Goal: Task Accomplishment & Management: Manage account settings

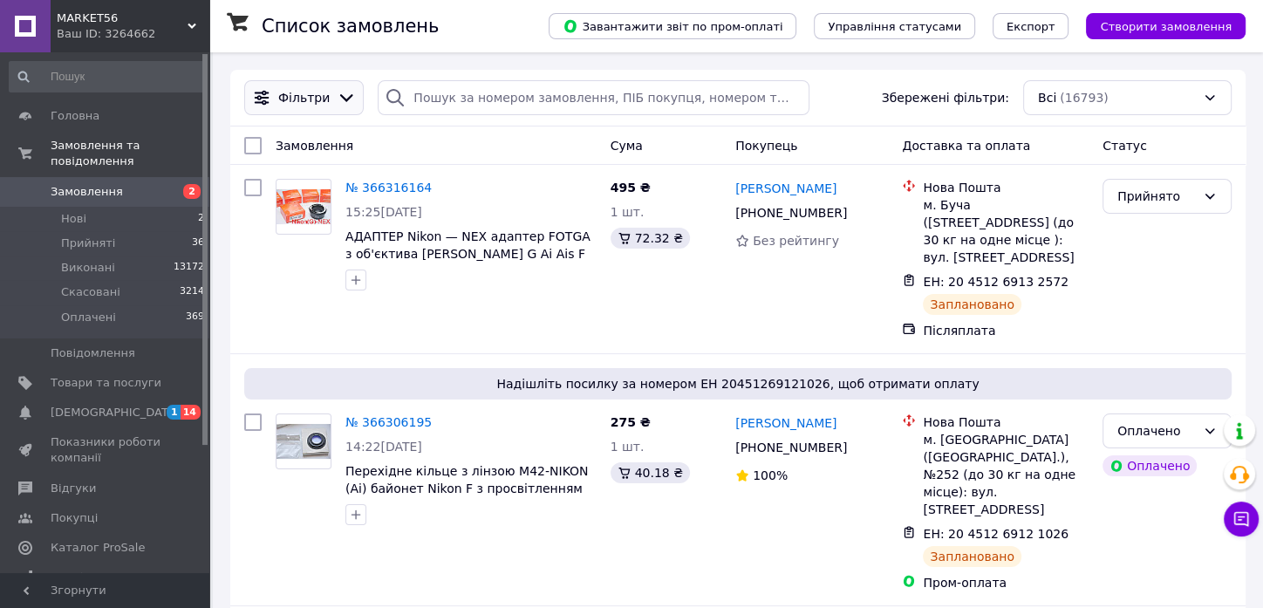
click at [339, 102] on icon at bounding box center [346, 97] width 19 height 19
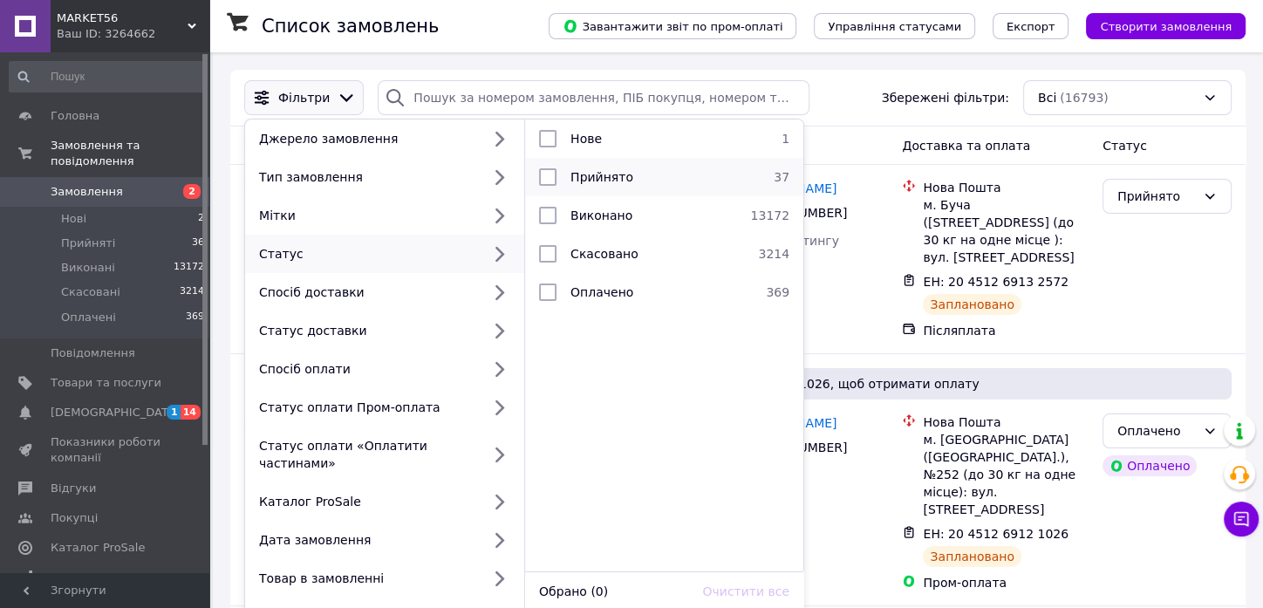
click at [594, 176] on span "Прийнято" at bounding box center [602, 177] width 63 height 14
checkbox input "true"
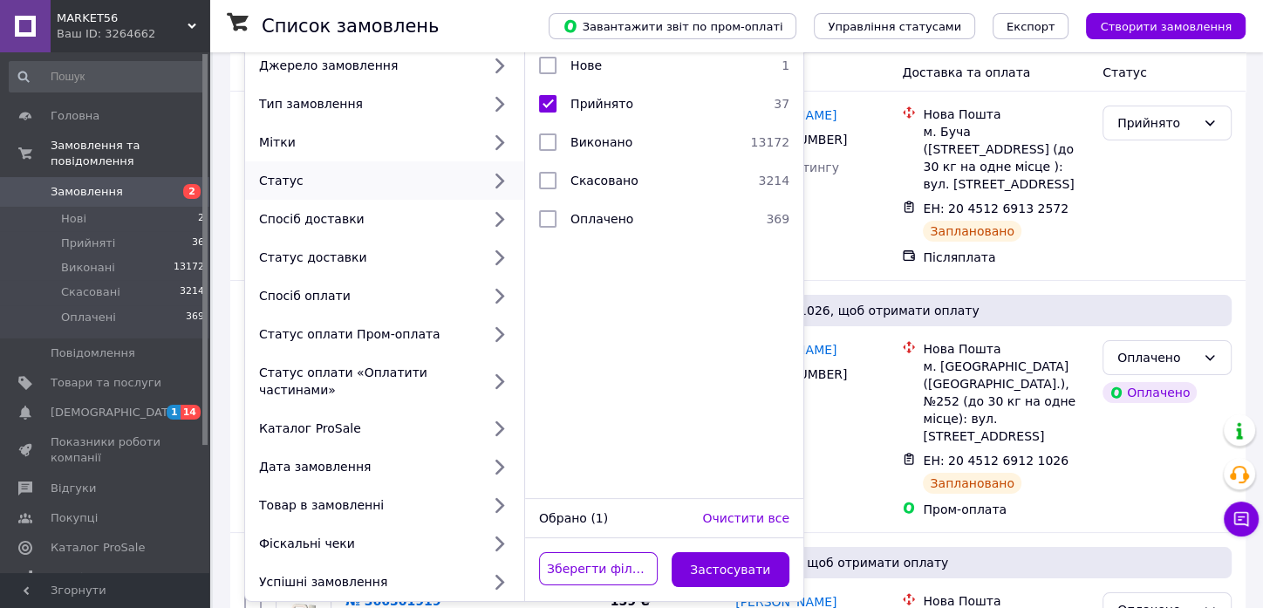
scroll to position [194, 0]
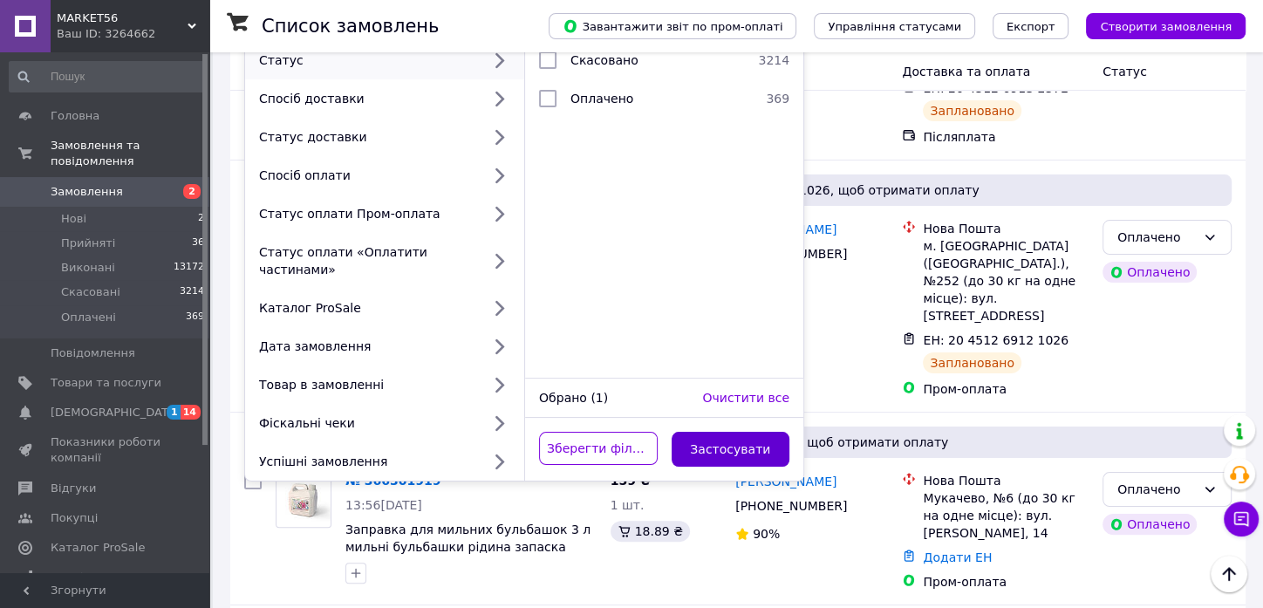
click at [782, 433] on button "Застосувати" at bounding box center [731, 449] width 119 height 35
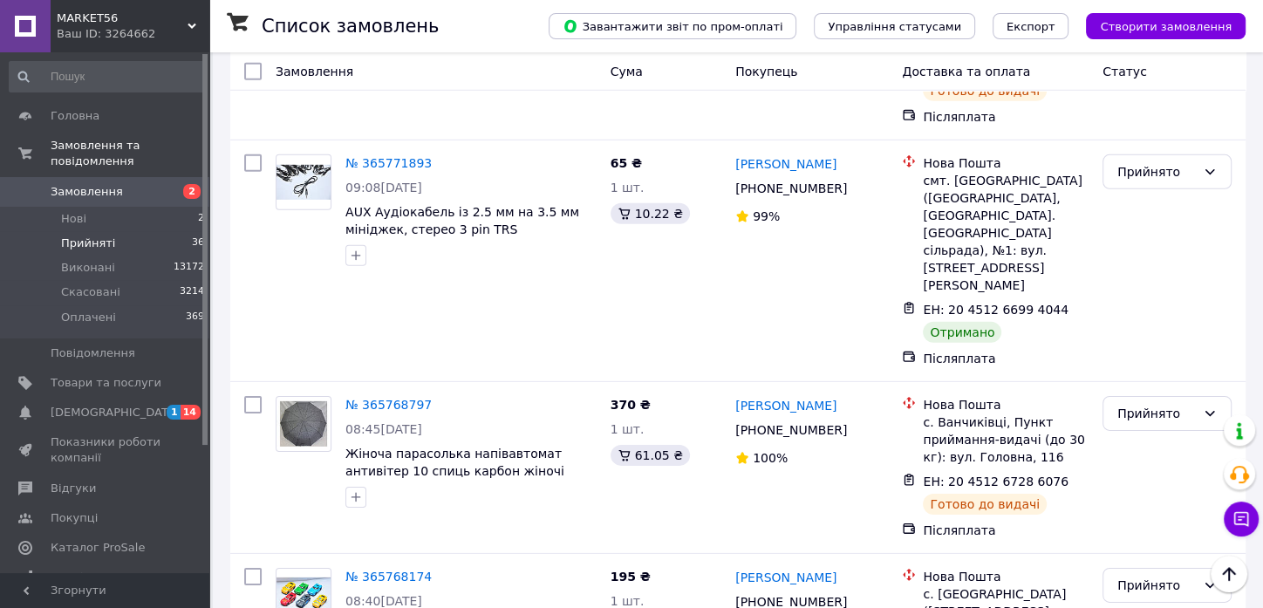
scroll to position [4558, 0]
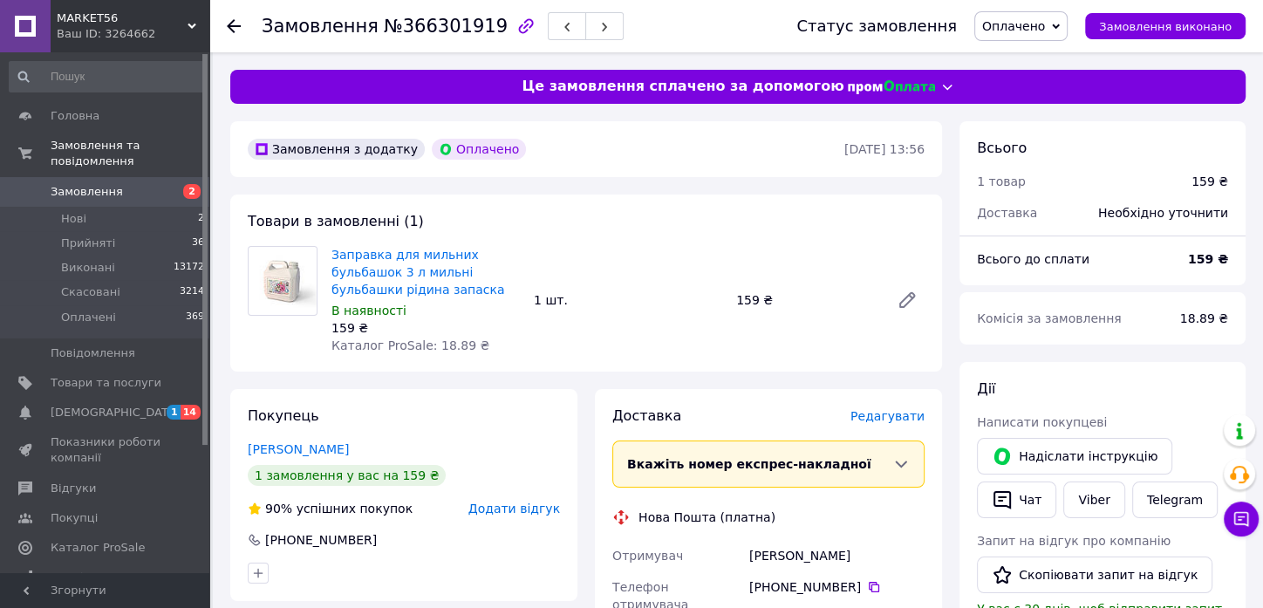
click at [892, 420] on span "Редагувати" at bounding box center [888, 416] width 74 height 14
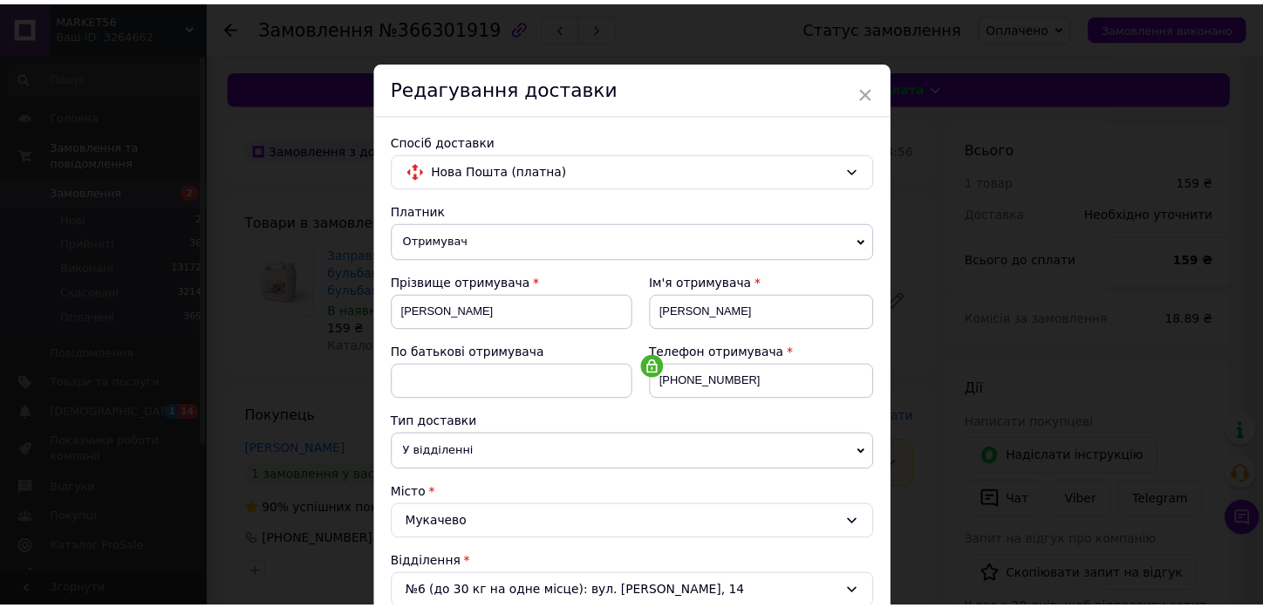
scroll to position [748, 0]
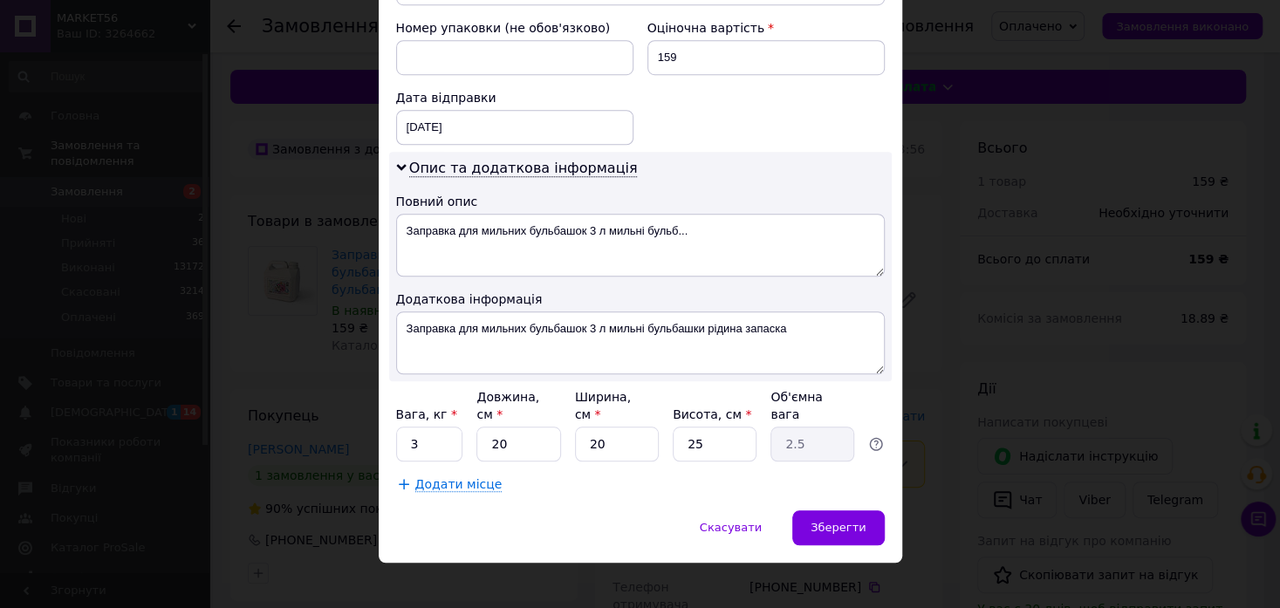
click at [1047, 342] on div "× Редагування доставки Спосіб доставки Нова Пошта (платна) Платник Отримувач Ві…" at bounding box center [640, 304] width 1280 height 608
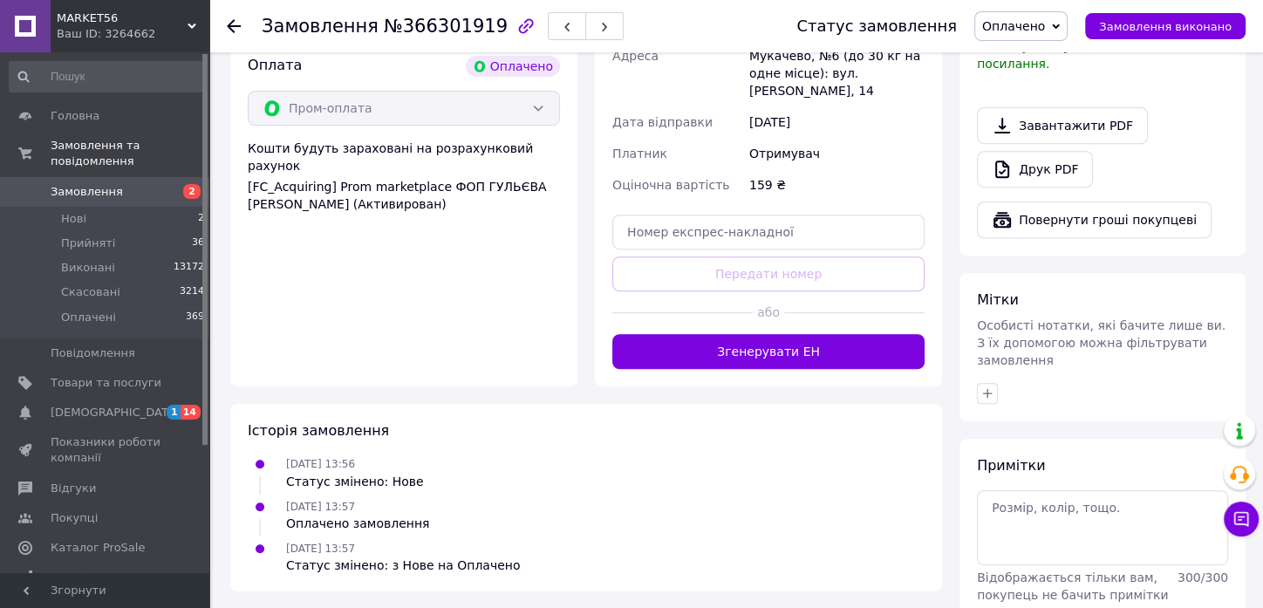
scroll to position [581, 0]
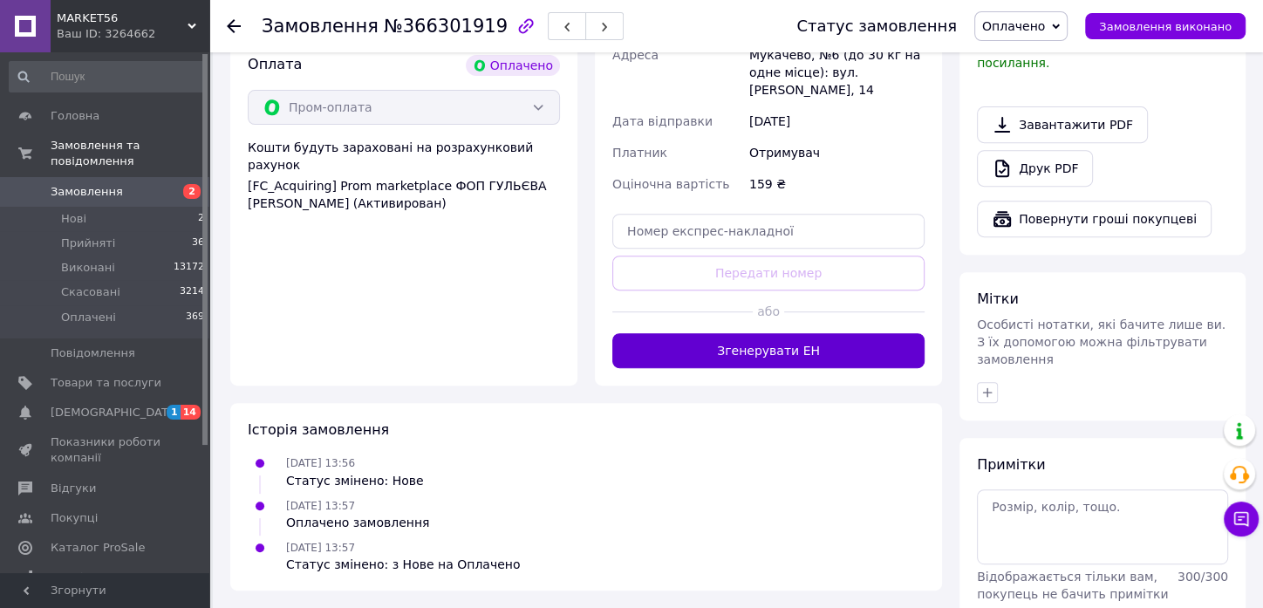
click at [783, 333] on button "Згенерувати ЕН" at bounding box center [769, 350] width 312 height 35
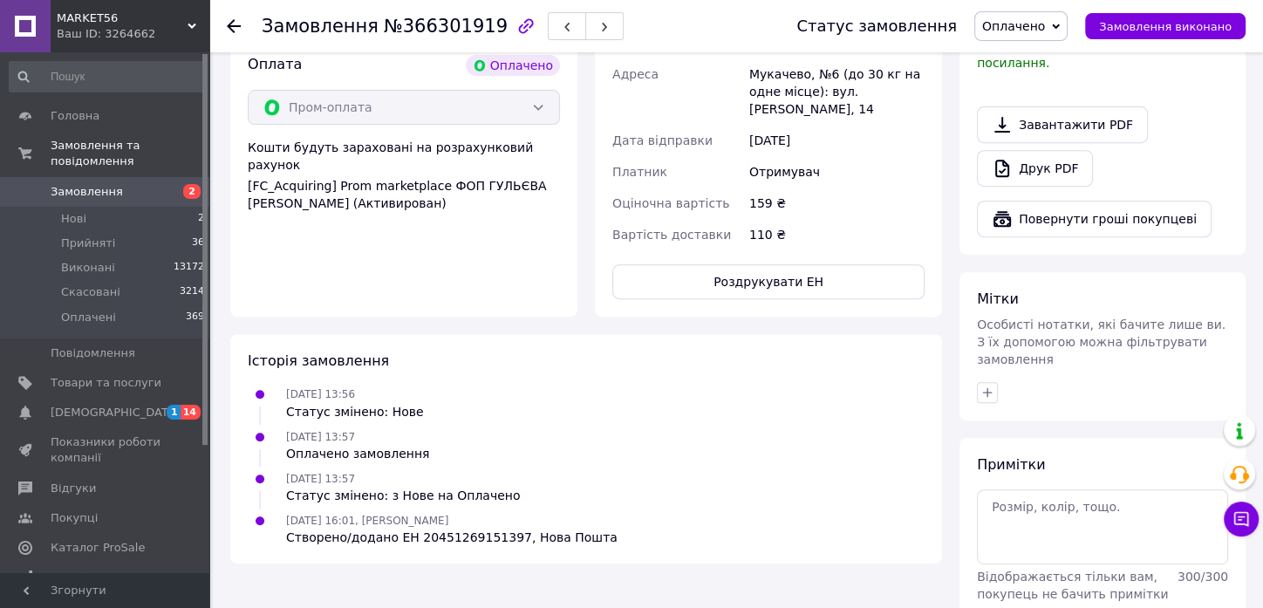
scroll to position [97, 0]
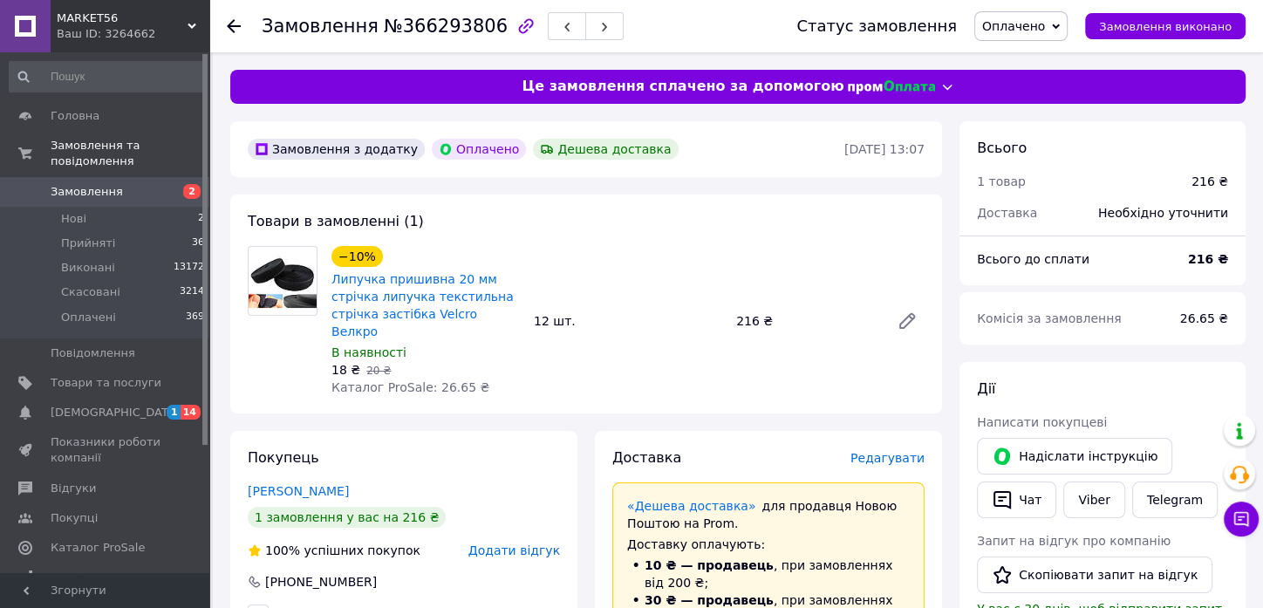
click at [893, 451] on span "Редагувати" at bounding box center [888, 458] width 74 height 14
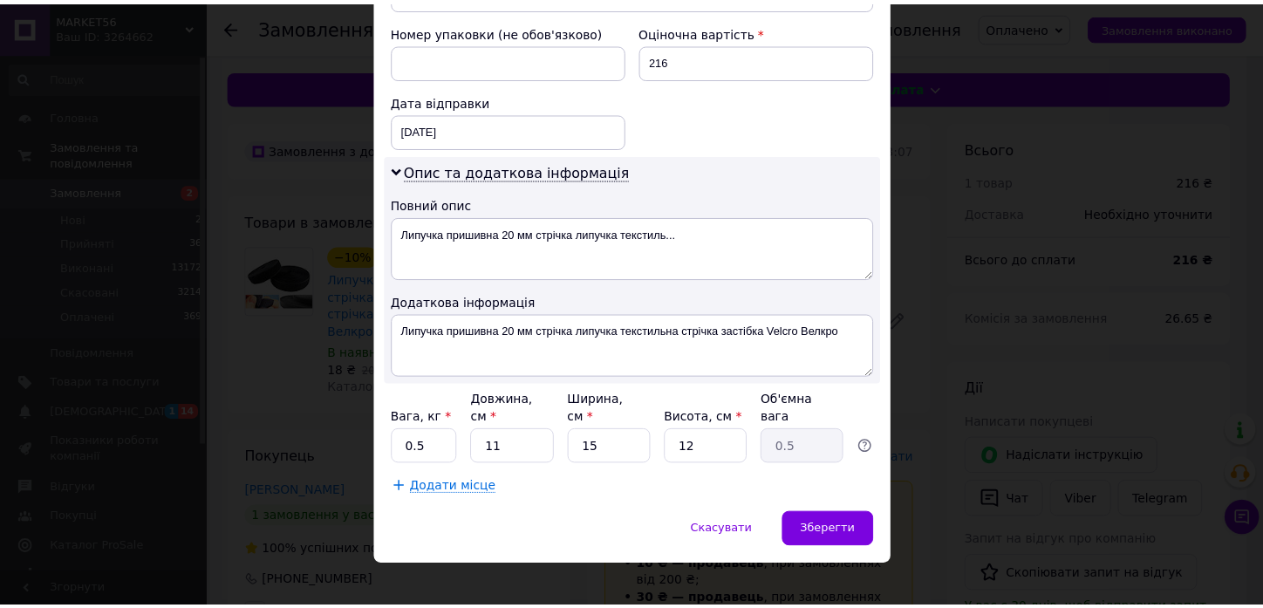
scroll to position [748, 0]
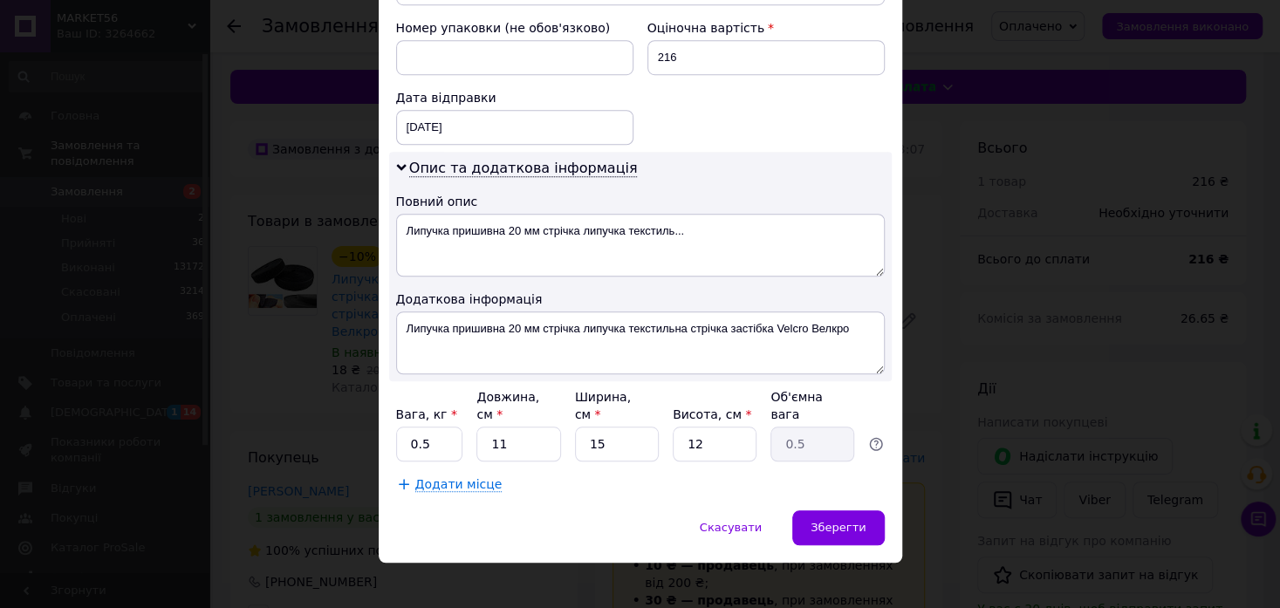
click at [975, 468] on div "× Редагування доставки Спосіб доставки Нова Пошта (платна) Платник Отримувач Ві…" at bounding box center [640, 304] width 1280 height 608
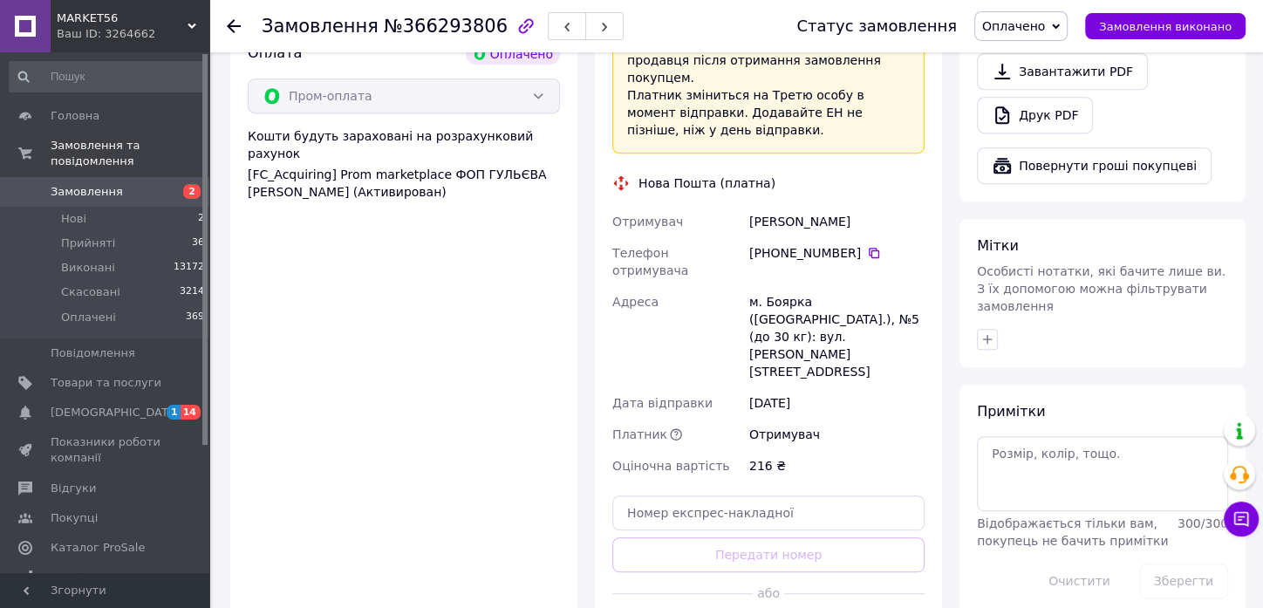
scroll to position [678, 0]
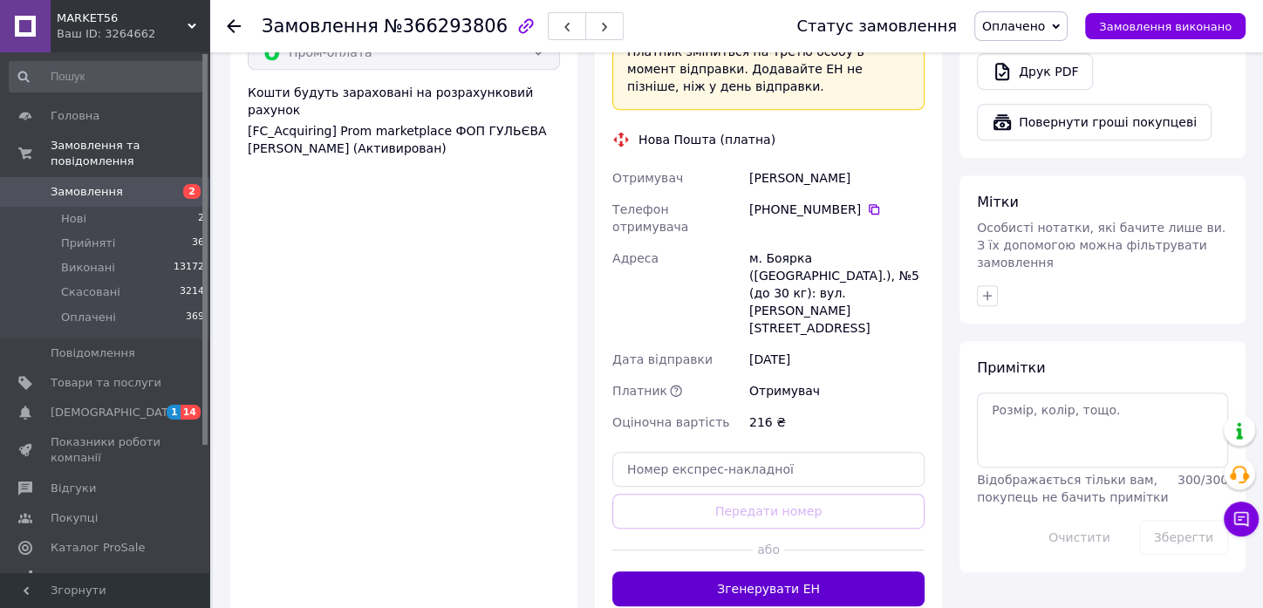
click at [742, 572] on button "Згенерувати ЕН" at bounding box center [769, 589] width 312 height 35
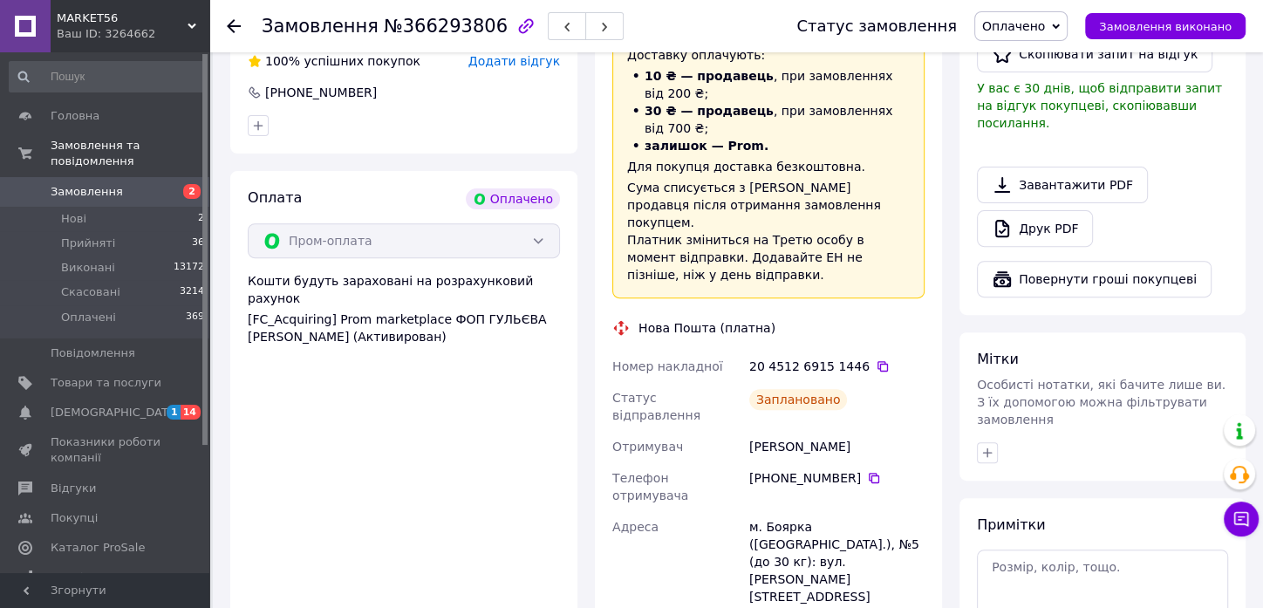
scroll to position [484, 0]
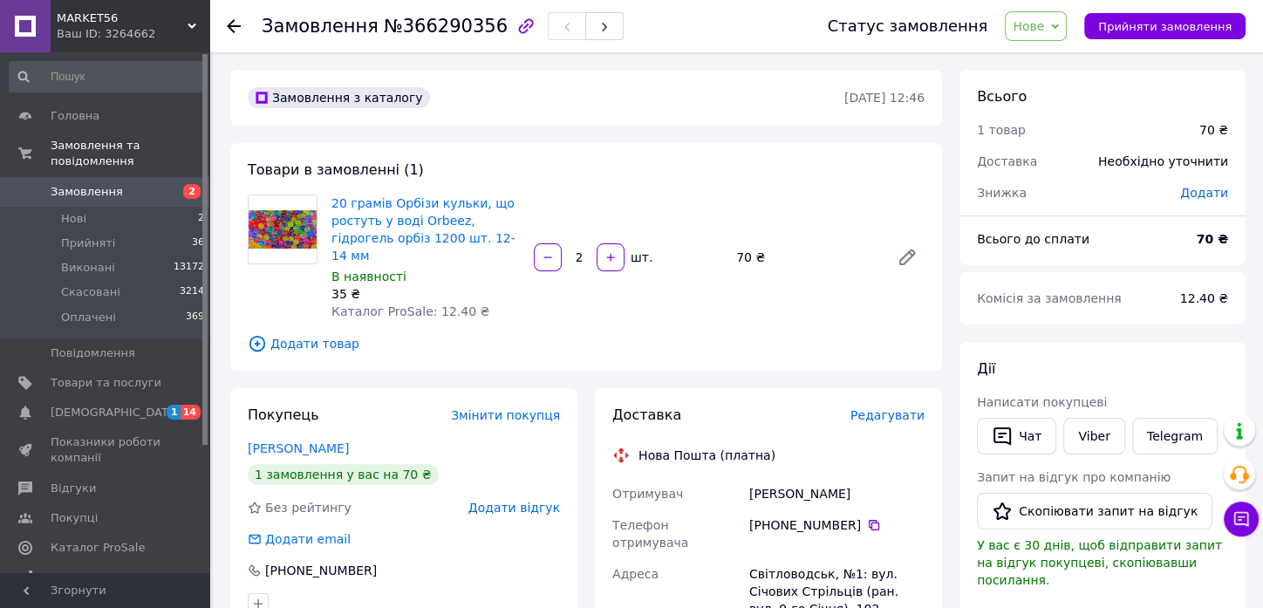
click at [902, 408] on span "Редагувати" at bounding box center [888, 415] width 74 height 14
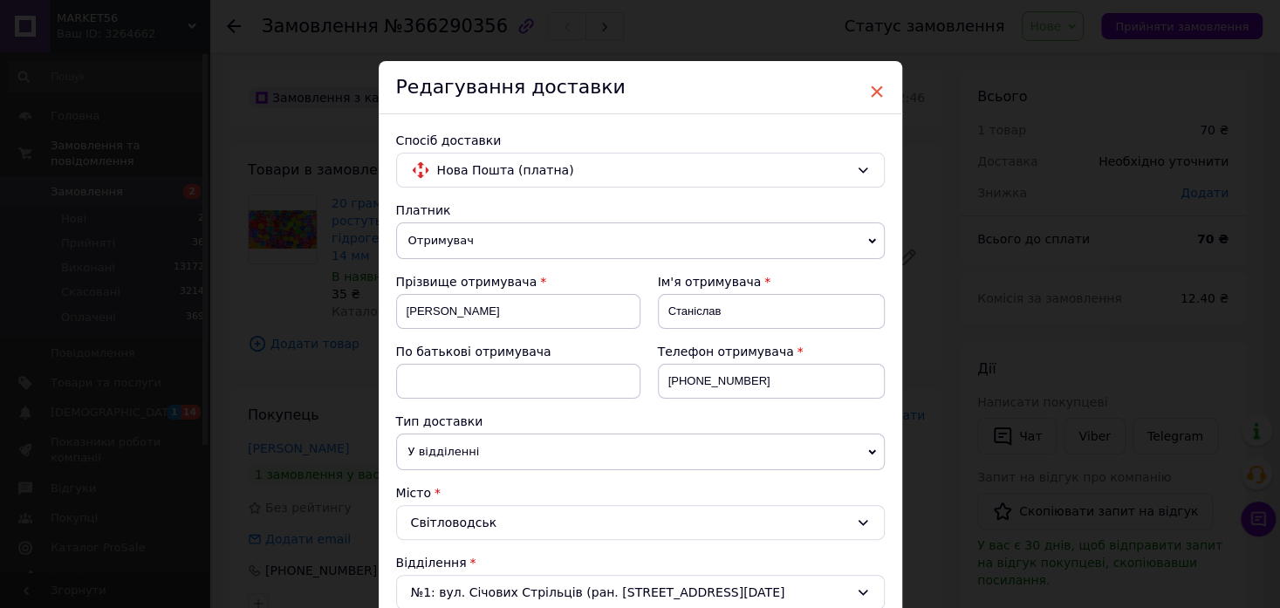
click at [874, 89] on span "×" at bounding box center [877, 92] width 16 height 30
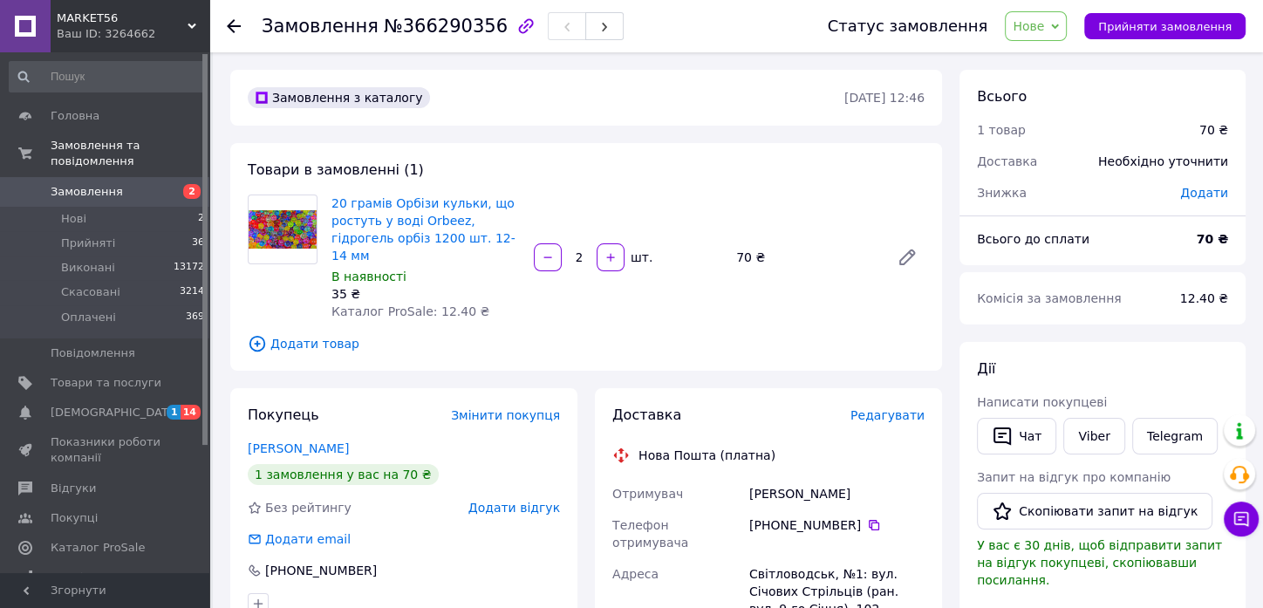
click at [1067, 36] on span "Нове" at bounding box center [1036, 26] width 62 height 30
click at [1074, 63] on li "Прийнято" at bounding box center [1046, 61] width 80 height 26
click at [909, 408] on span "Редагувати" at bounding box center [888, 415] width 74 height 14
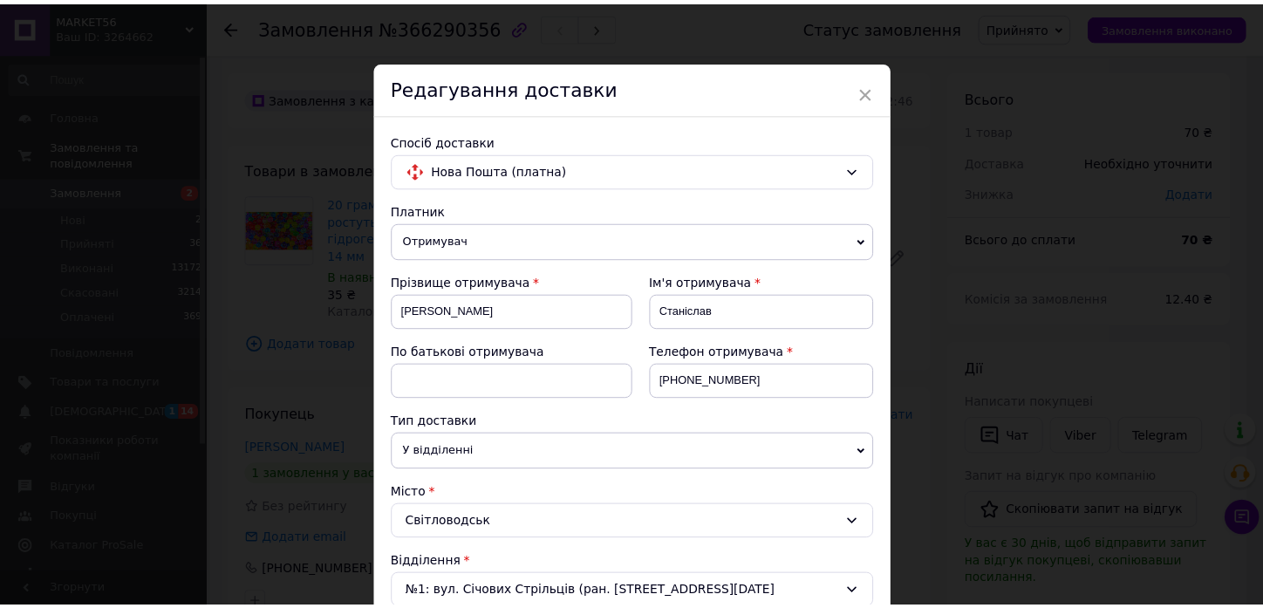
scroll to position [678, 0]
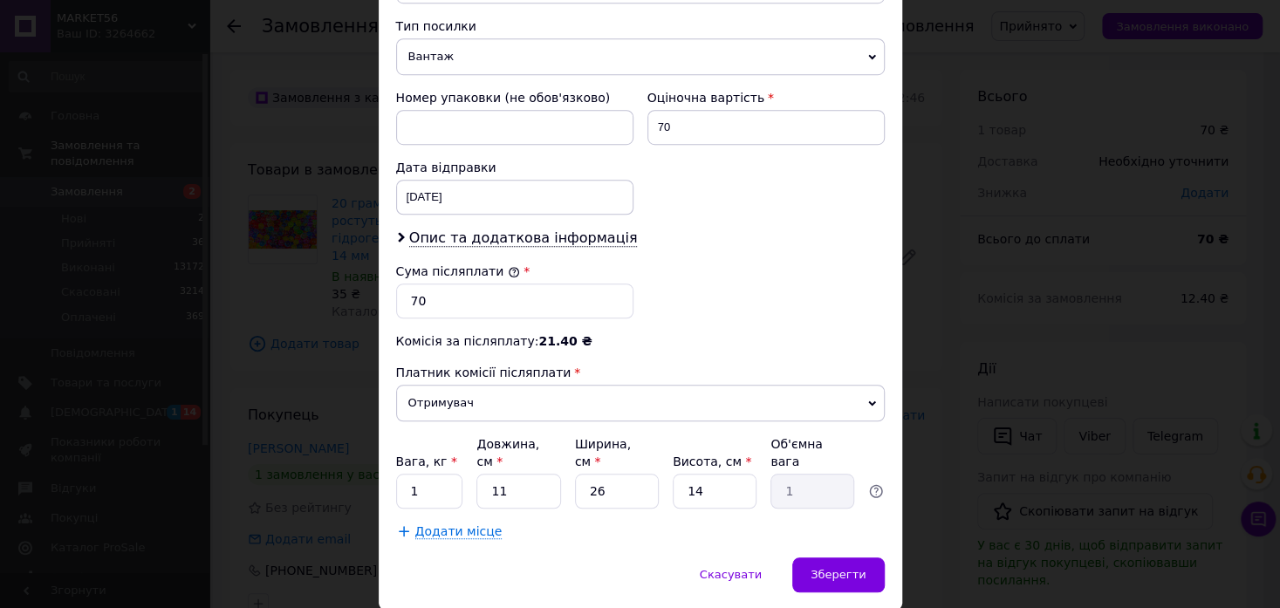
click at [875, 346] on div "Комісія за післяплату: 21.40 ₴" at bounding box center [640, 340] width 489 height 17
click at [942, 316] on div "× Редагування доставки Спосіб доставки Нова Пошта (платна) Платник Отримувач Ві…" at bounding box center [640, 304] width 1280 height 608
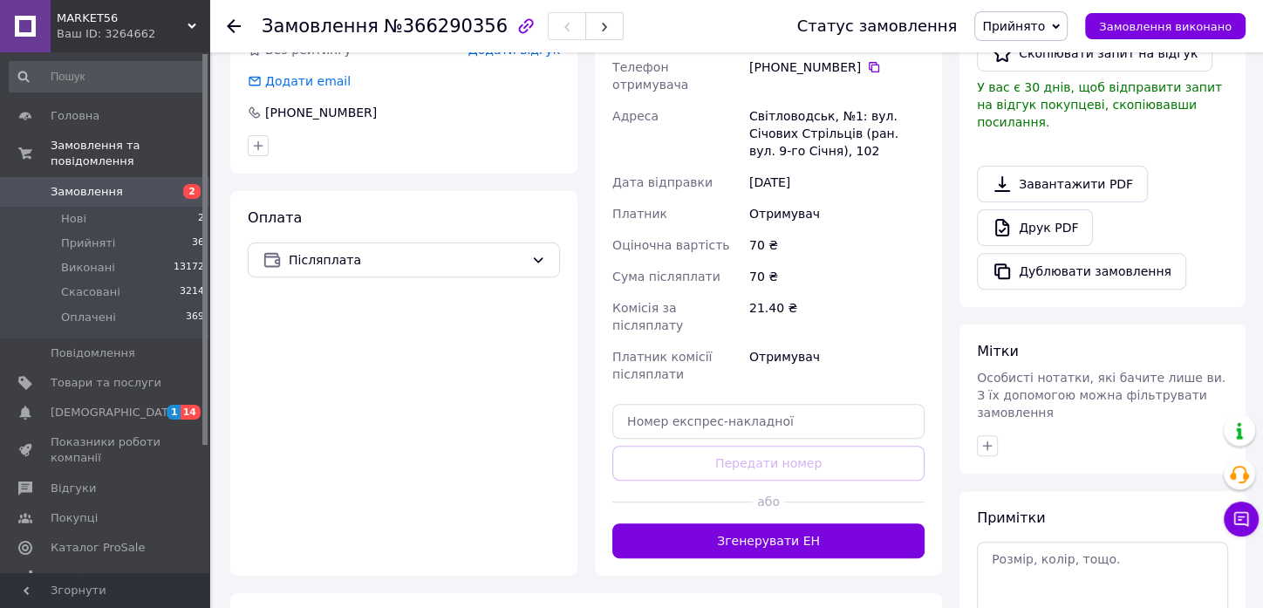
scroll to position [484, 0]
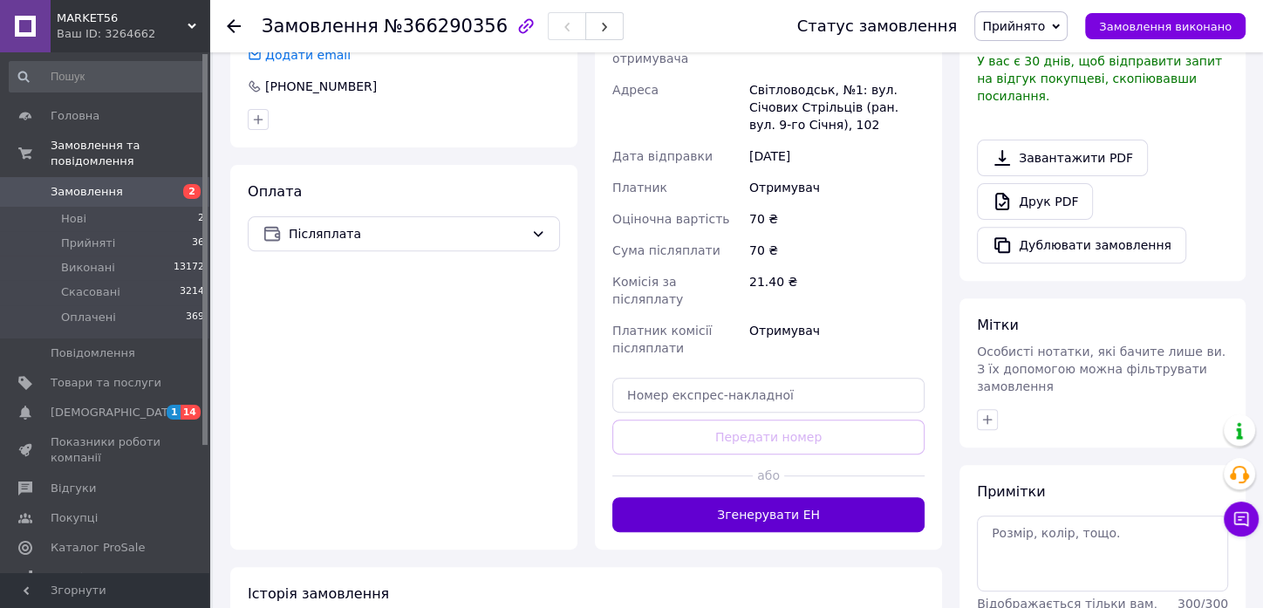
click at [760, 497] on button "Згенерувати ЕН" at bounding box center [769, 514] width 312 height 35
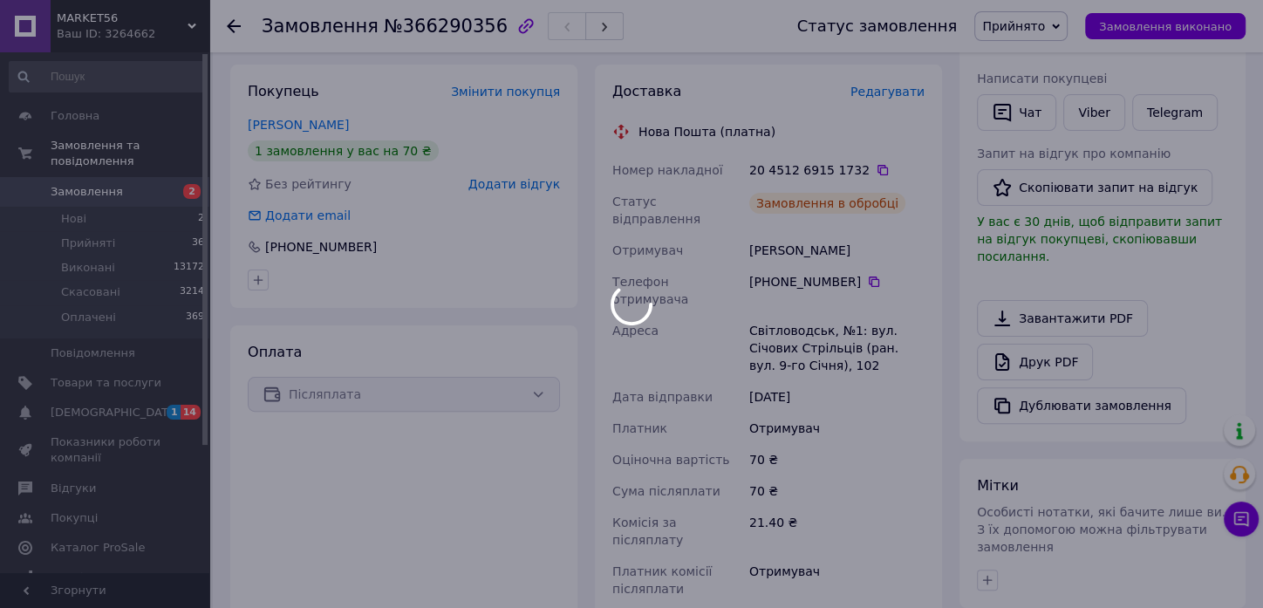
scroll to position [97, 0]
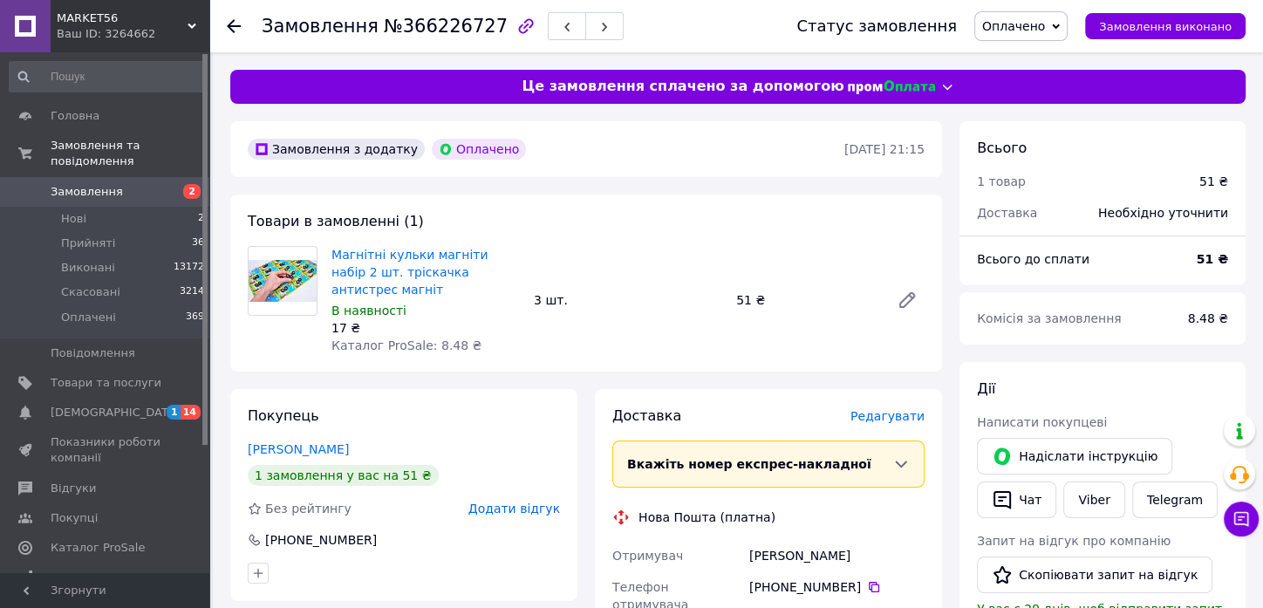
click at [901, 409] on span "Редагувати" at bounding box center [888, 416] width 74 height 14
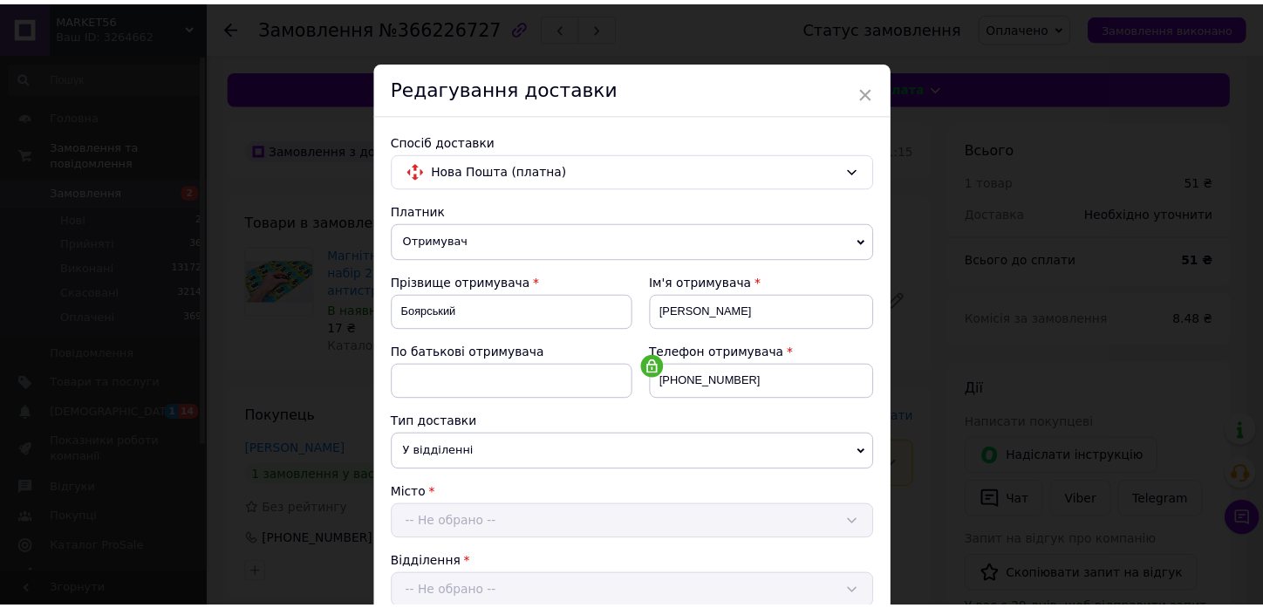
scroll to position [748, 0]
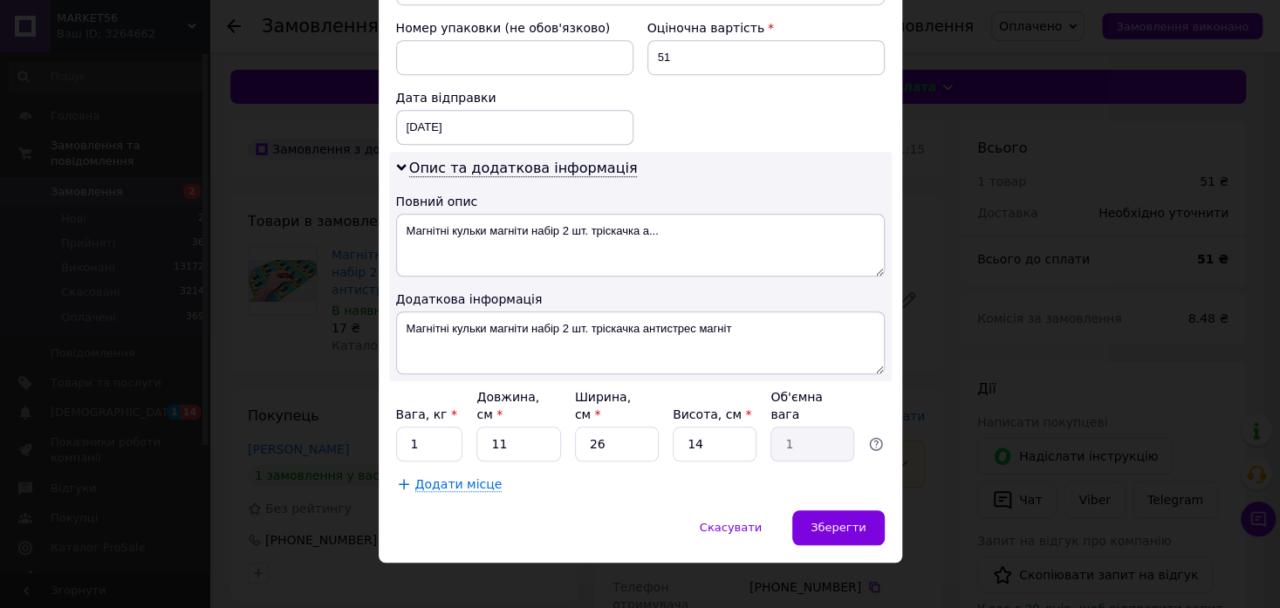
click at [1039, 291] on div "× Редагування доставки Спосіб доставки Нова Пошта (платна) Платник Отримувач Ві…" at bounding box center [640, 304] width 1280 height 608
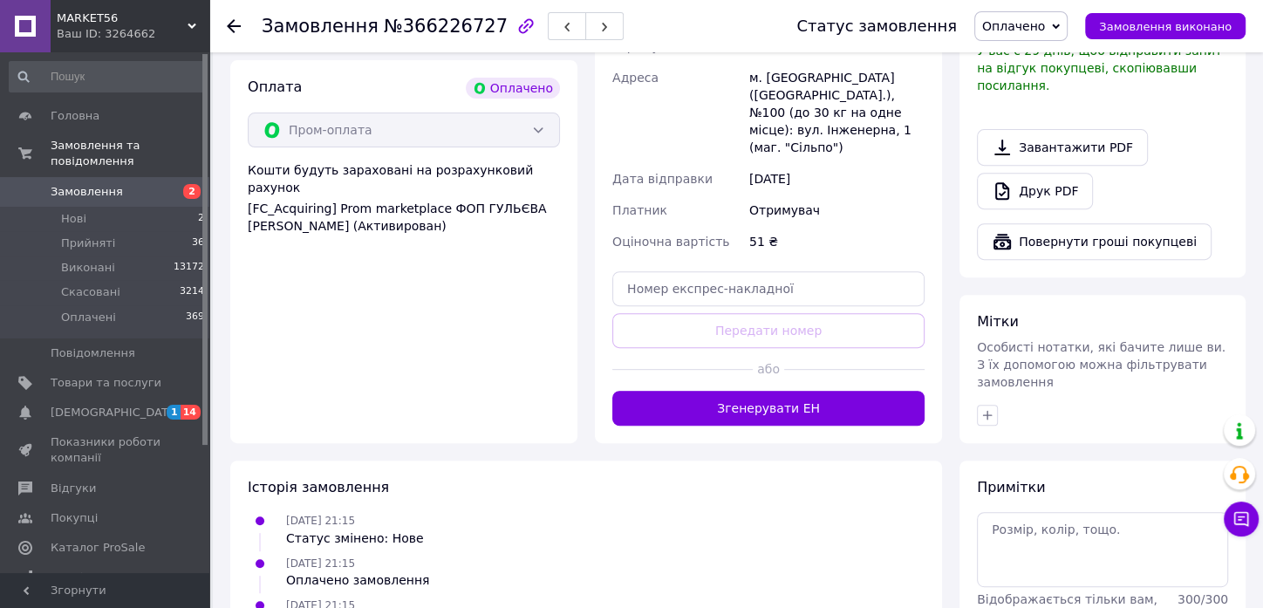
scroll to position [581, 0]
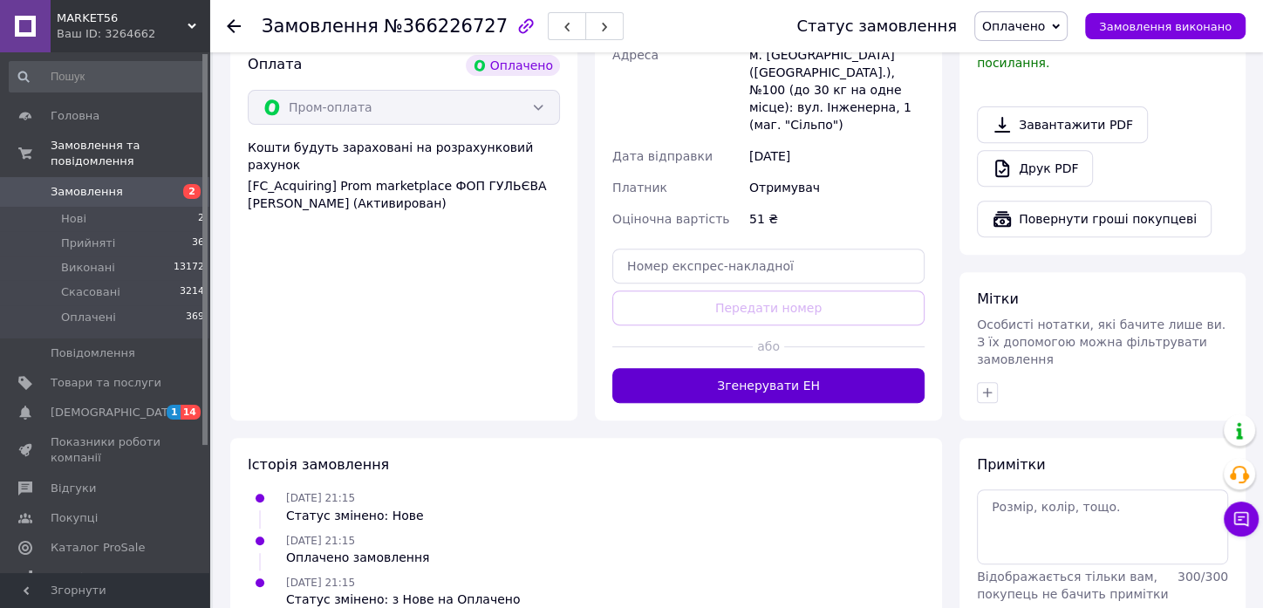
click at [822, 368] on button "Згенерувати ЕН" at bounding box center [769, 385] width 312 height 35
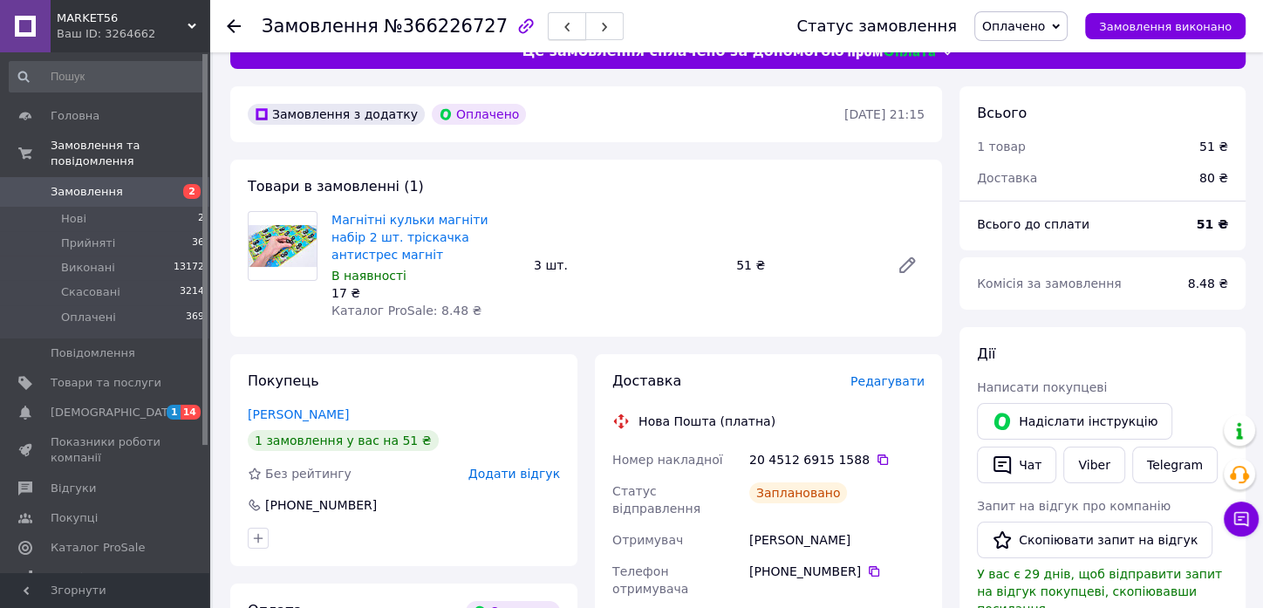
scroll to position [0, 0]
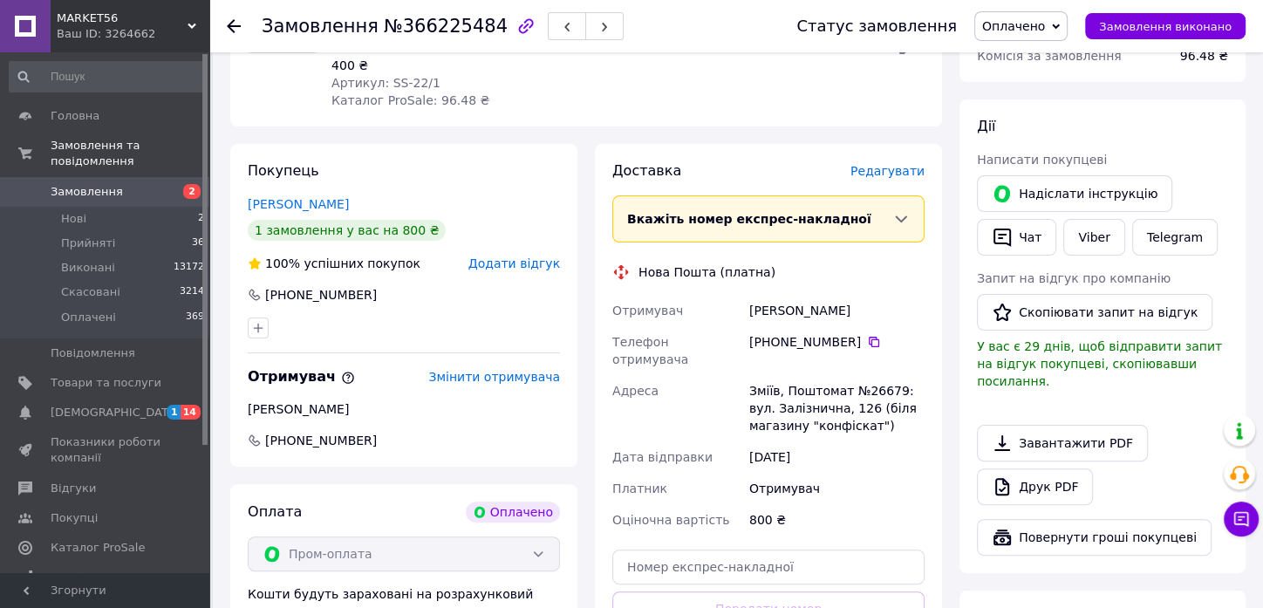
scroll to position [387, 0]
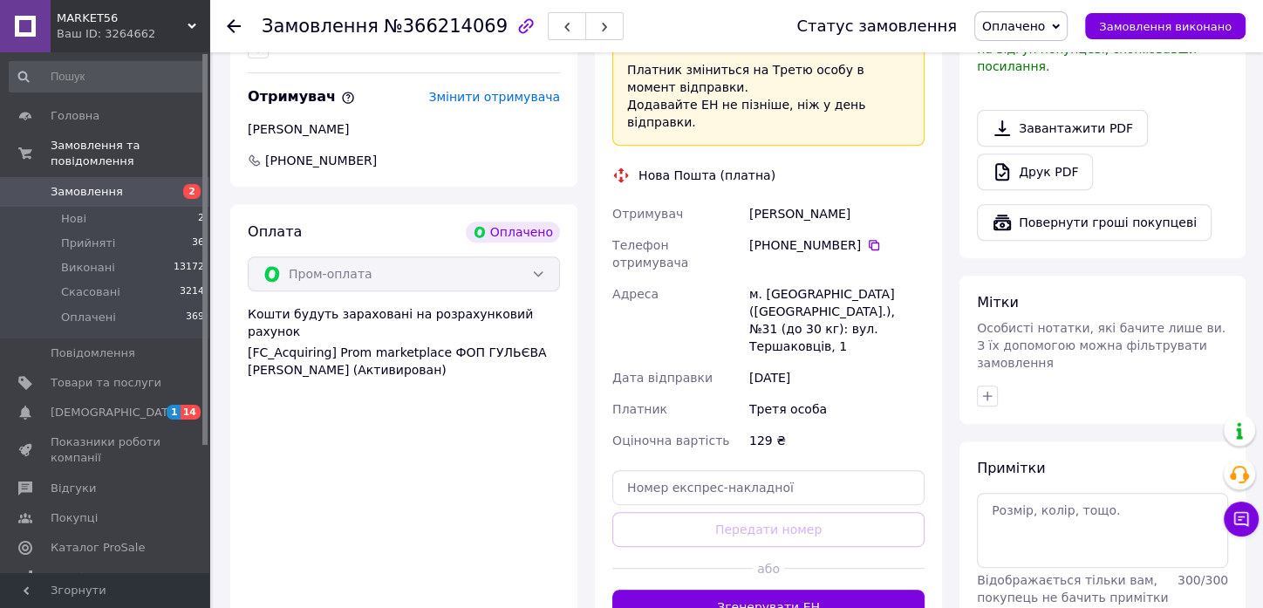
scroll to position [581, 0]
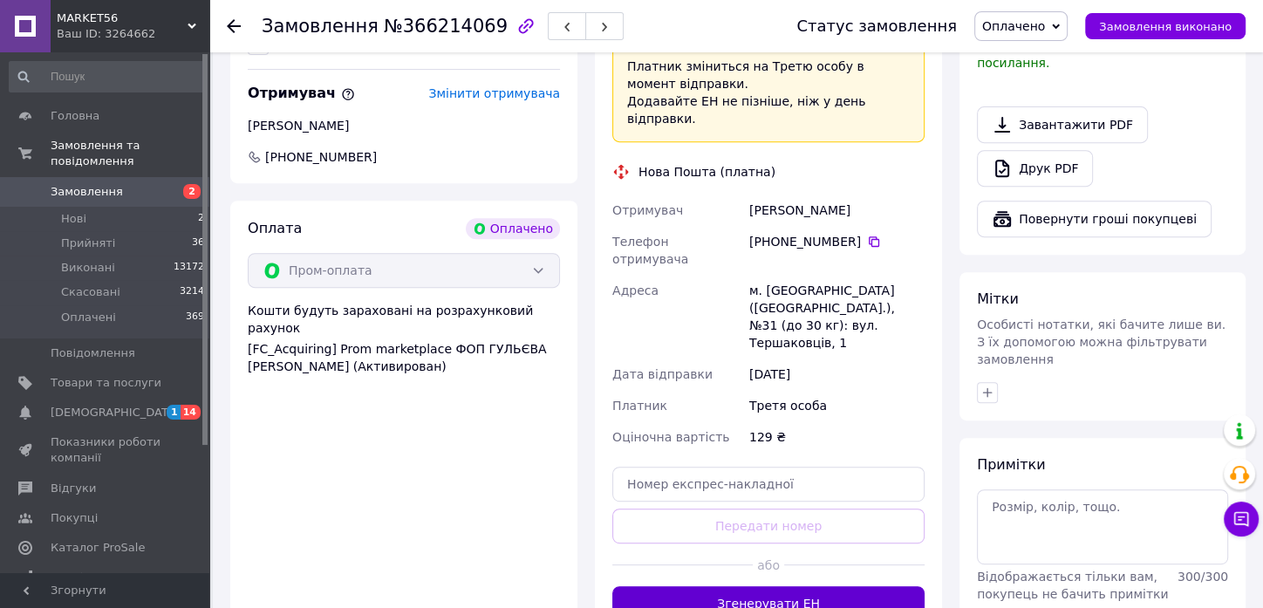
click at [722, 586] on button "Згенерувати ЕН" at bounding box center [769, 603] width 312 height 35
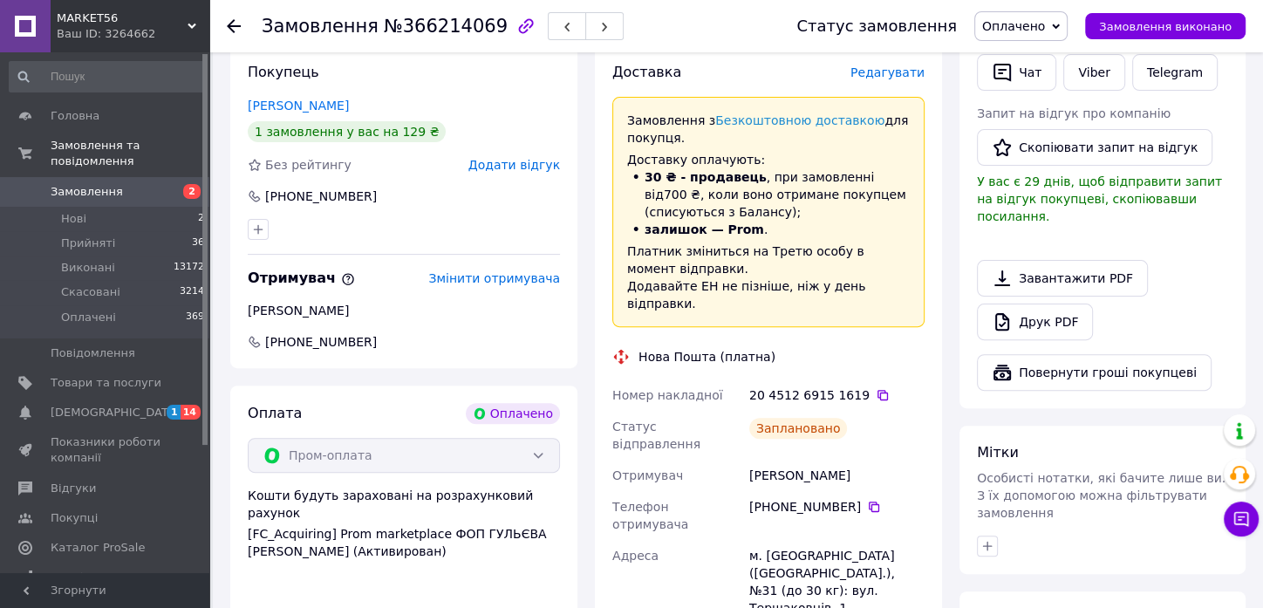
scroll to position [194, 0]
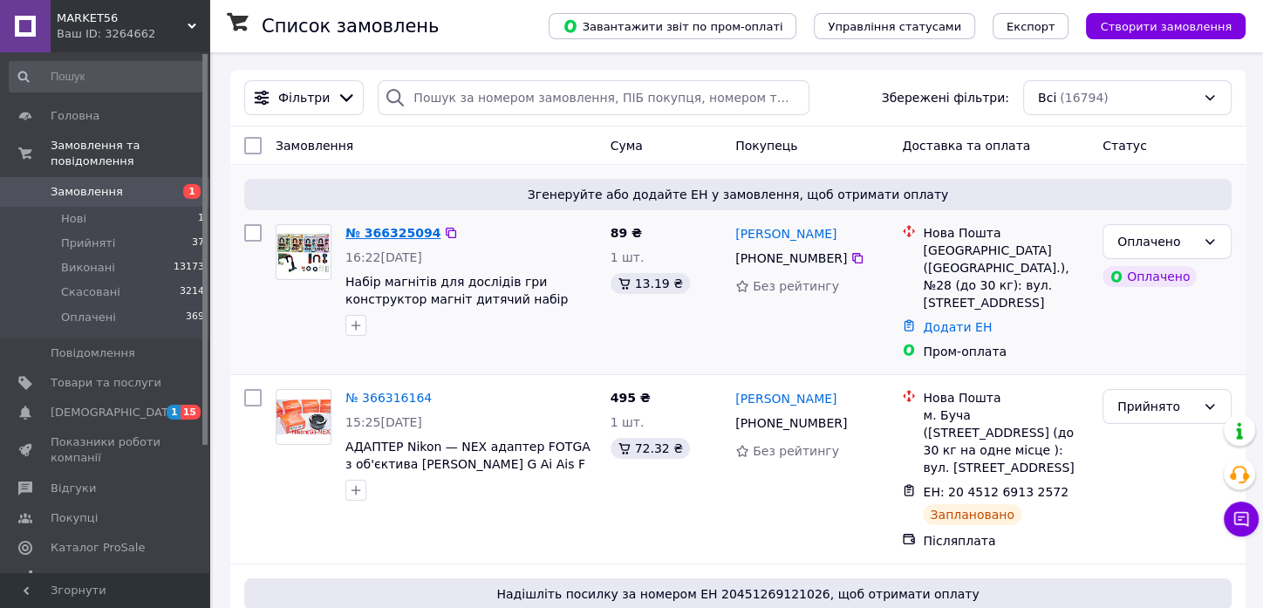
click at [389, 229] on link "№ 366325094" at bounding box center [393, 233] width 95 height 14
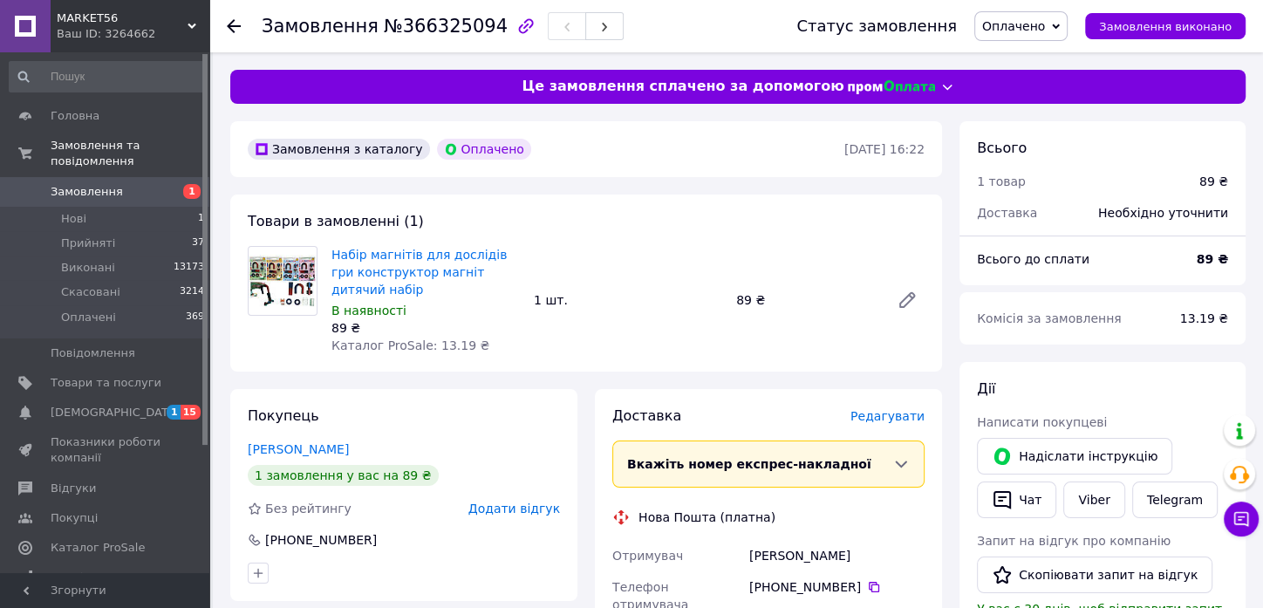
click at [911, 417] on span "Редагувати" at bounding box center [888, 416] width 74 height 14
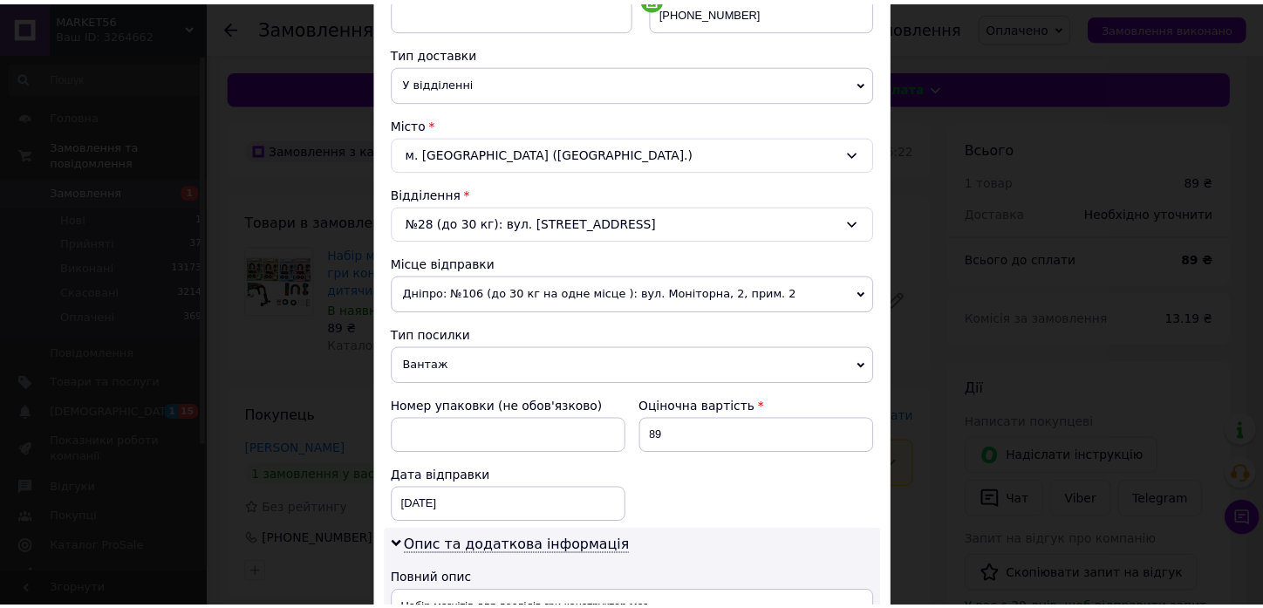
scroll to position [748, 0]
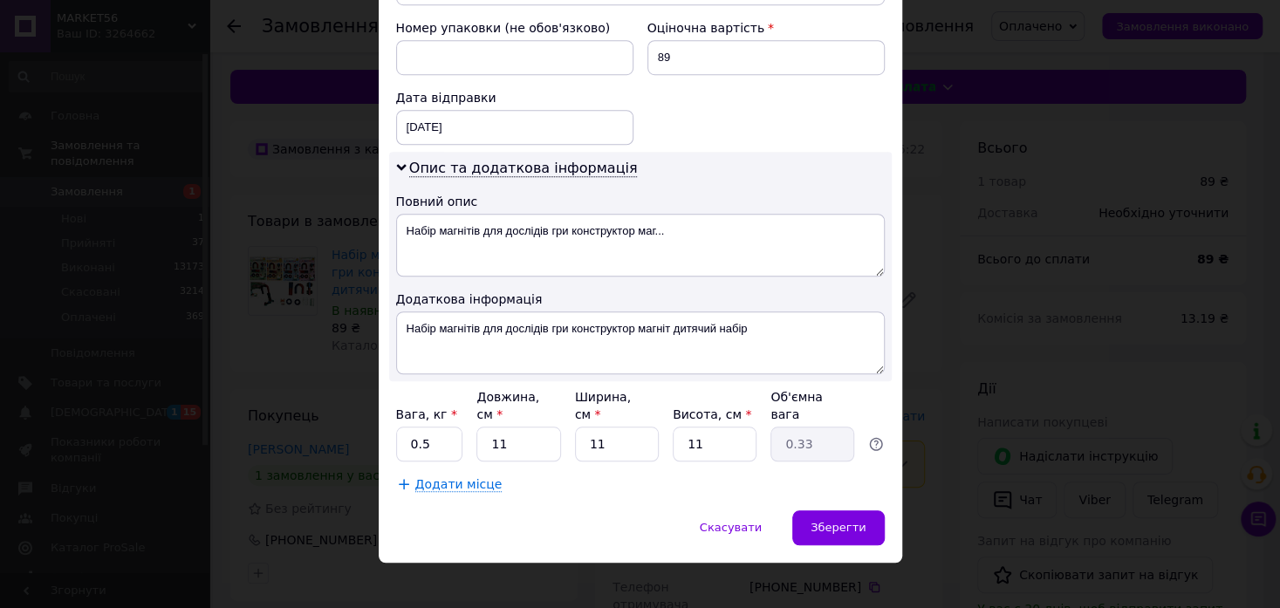
click at [975, 390] on div "× Редагування доставки Спосіб доставки Нова Пошта (платна) Платник Отримувач Ві…" at bounding box center [640, 304] width 1280 height 608
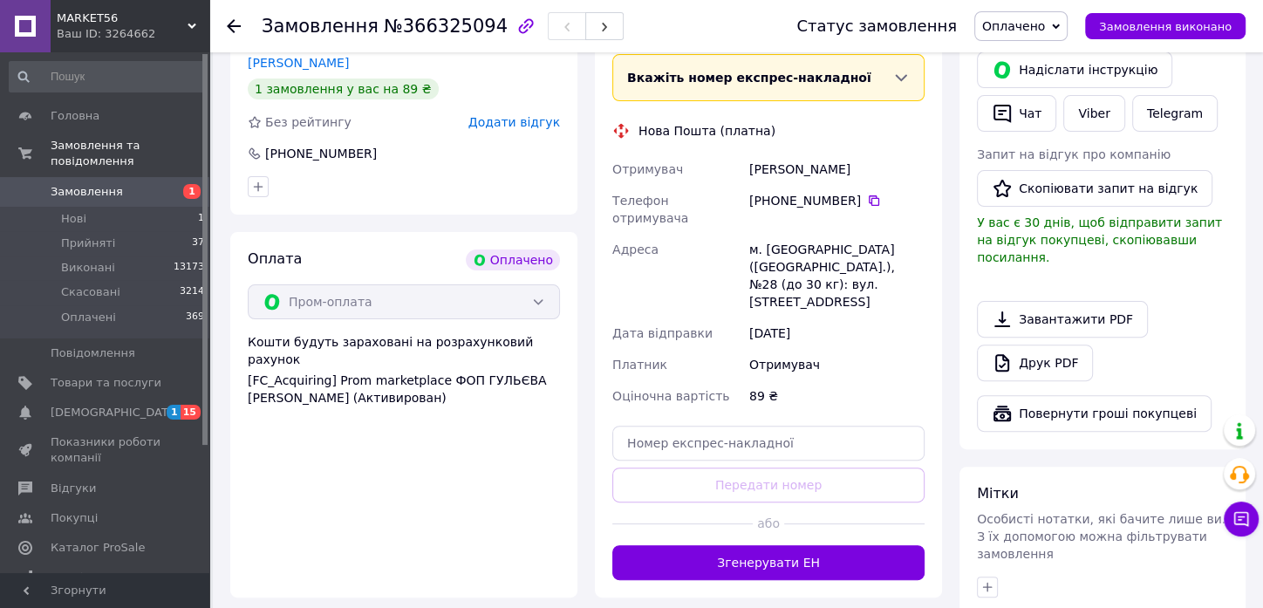
scroll to position [626, 0]
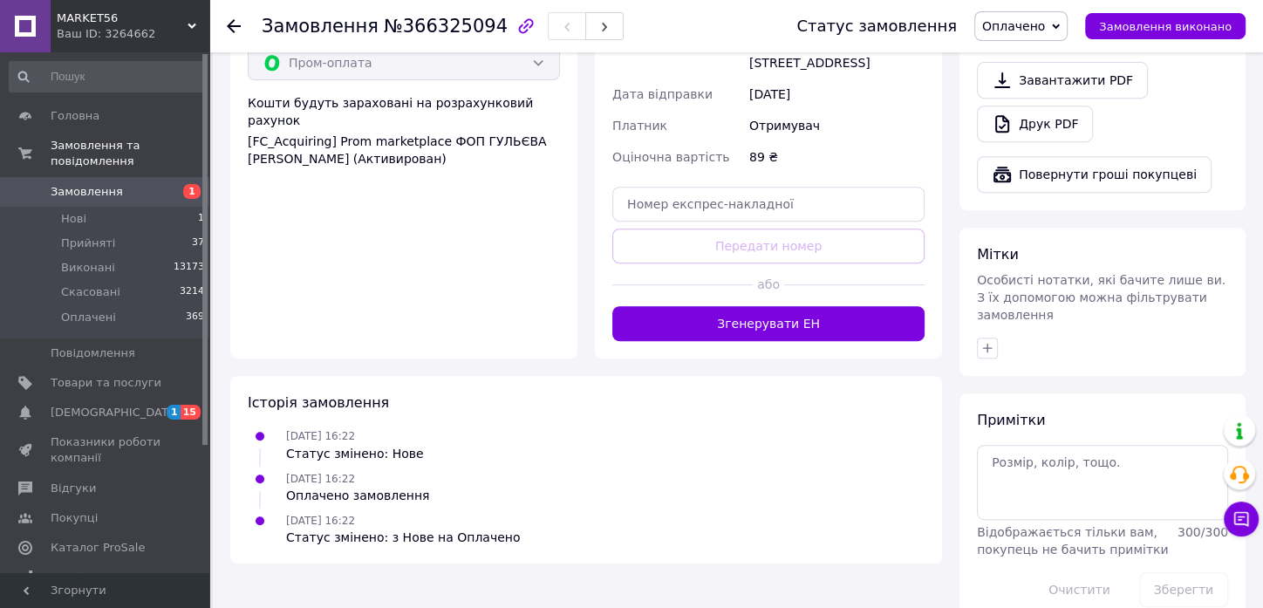
click at [811, 289] on div "Доставка [PERSON_NAME] Вкажіть номер експрес-накладної Обов'язково введіть номе…" at bounding box center [768, 61] width 347 height 595
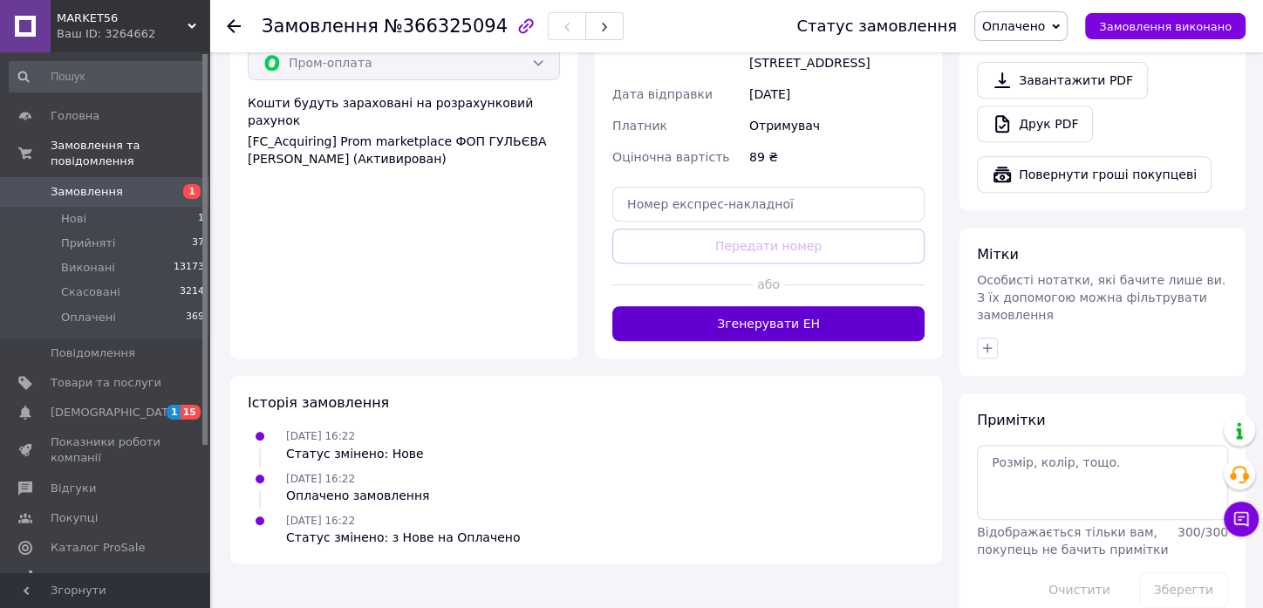
click at [820, 306] on button "Згенерувати ЕН" at bounding box center [769, 323] width 312 height 35
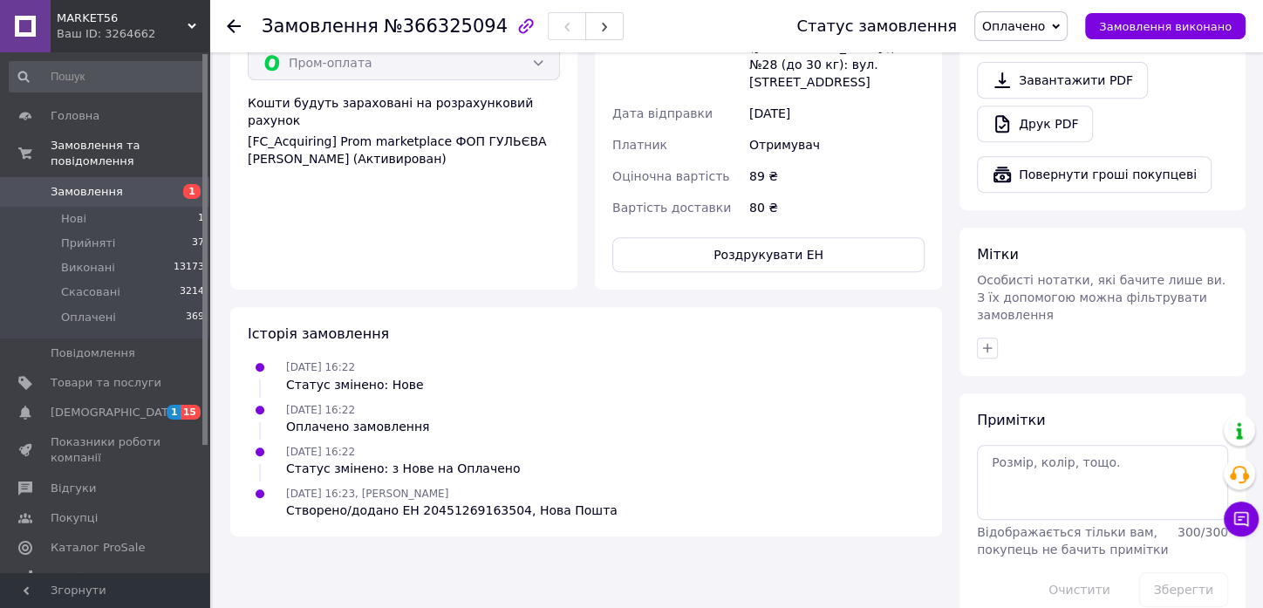
scroll to position [238, 0]
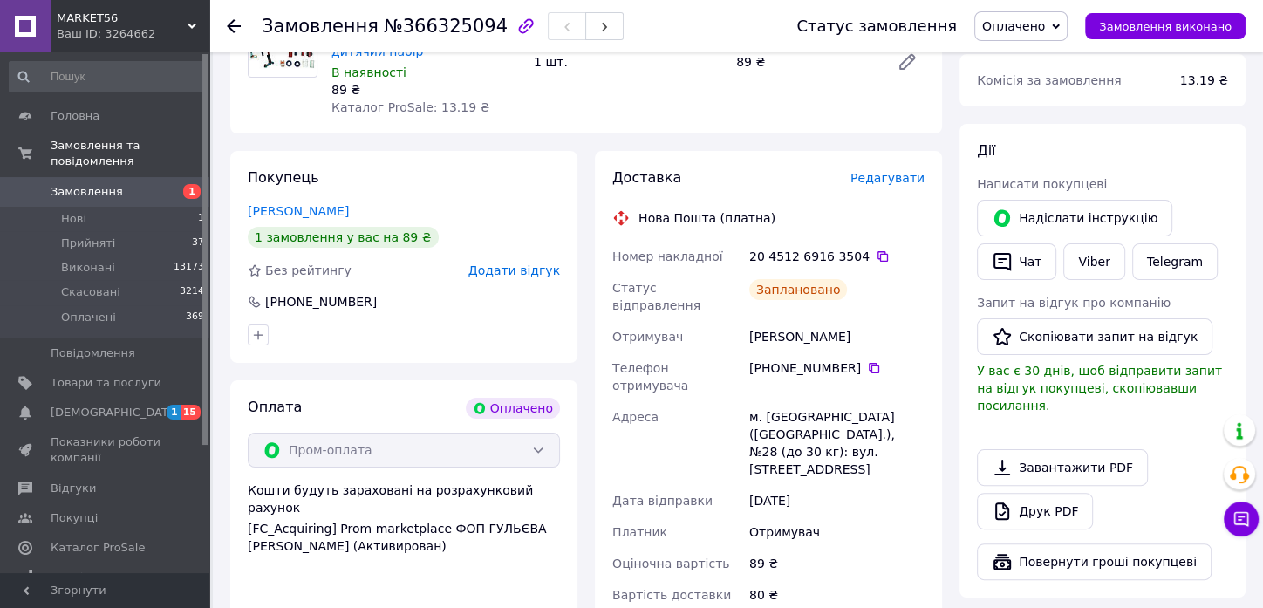
click at [237, 21] on icon at bounding box center [234, 26] width 14 height 14
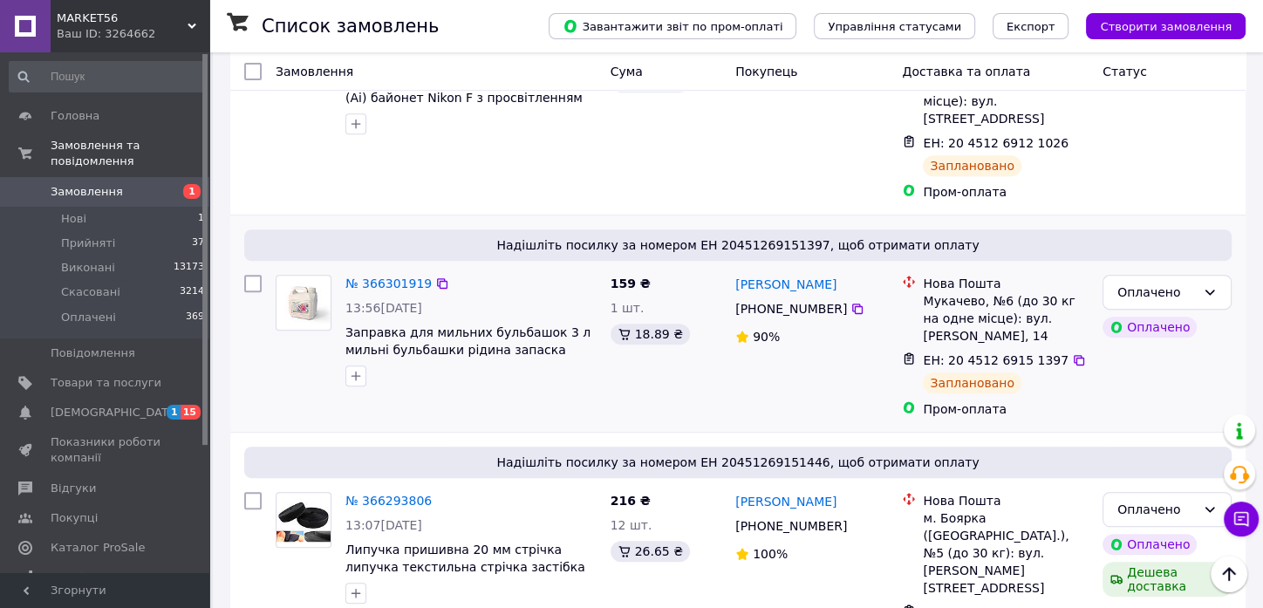
scroll to position [724, 0]
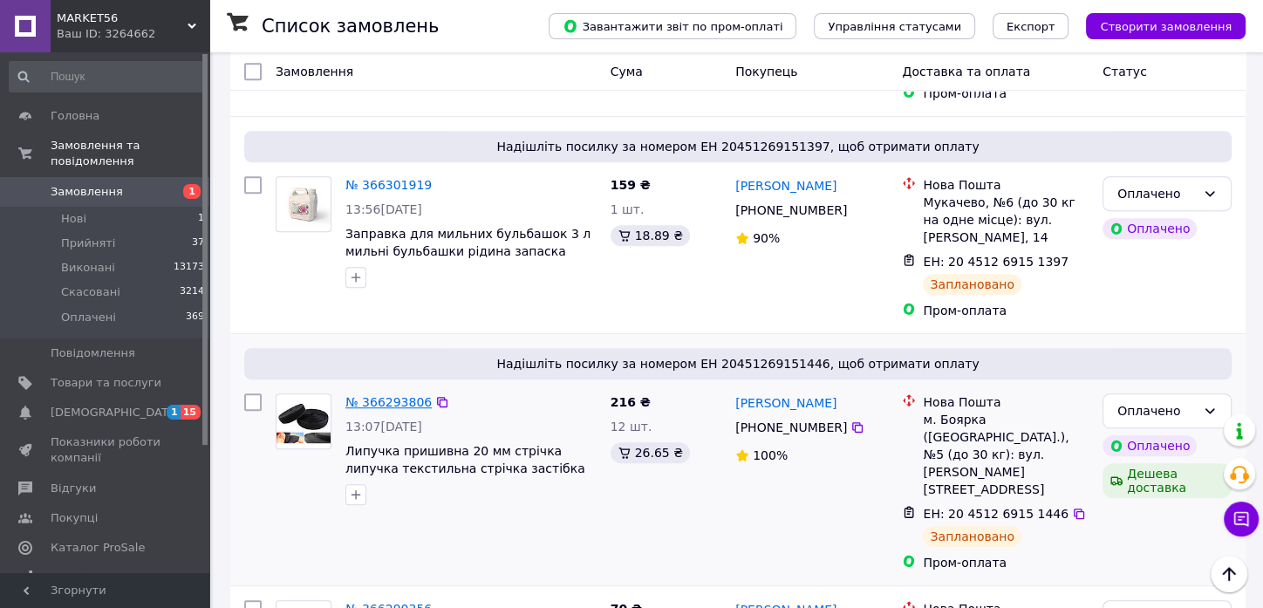
click at [382, 395] on link "№ 366293806" at bounding box center [389, 402] width 86 height 14
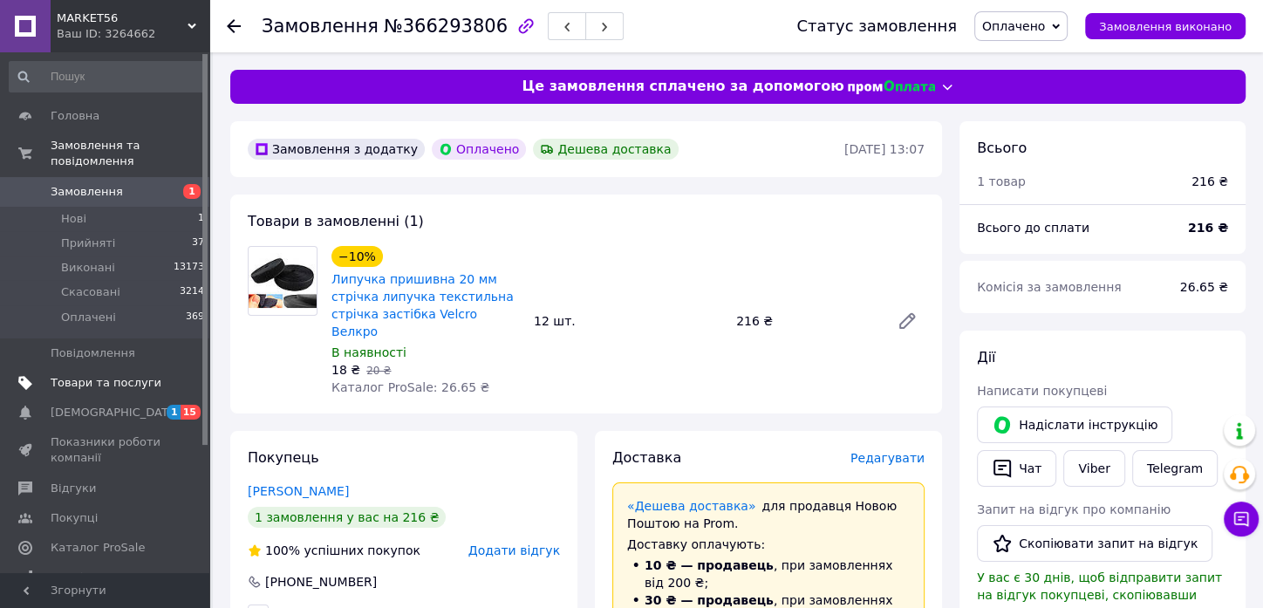
click at [82, 375] on span "Товари та послуги" at bounding box center [106, 383] width 111 height 16
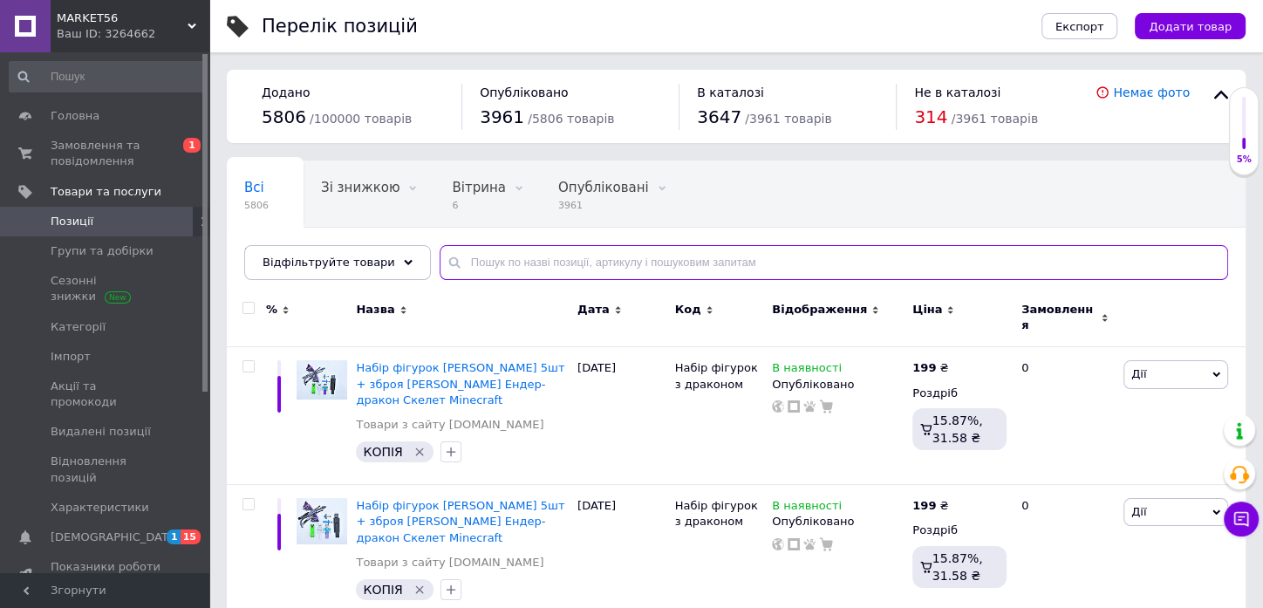
click at [536, 264] on input "text" at bounding box center [834, 262] width 789 height 35
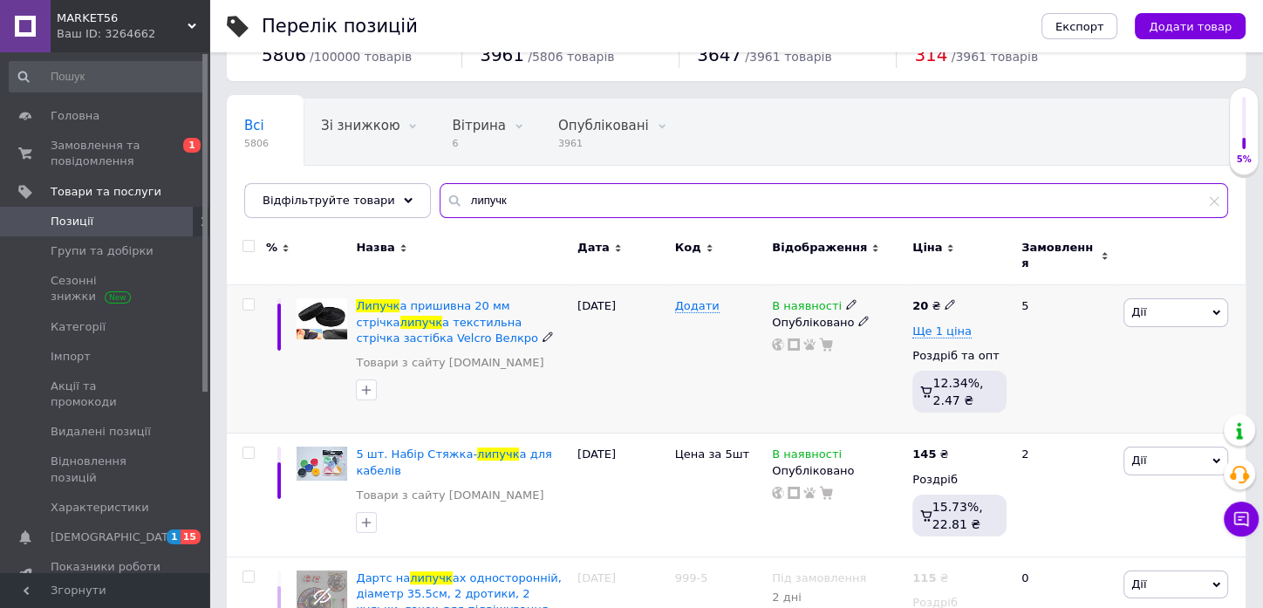
scroll to position [97, 0]
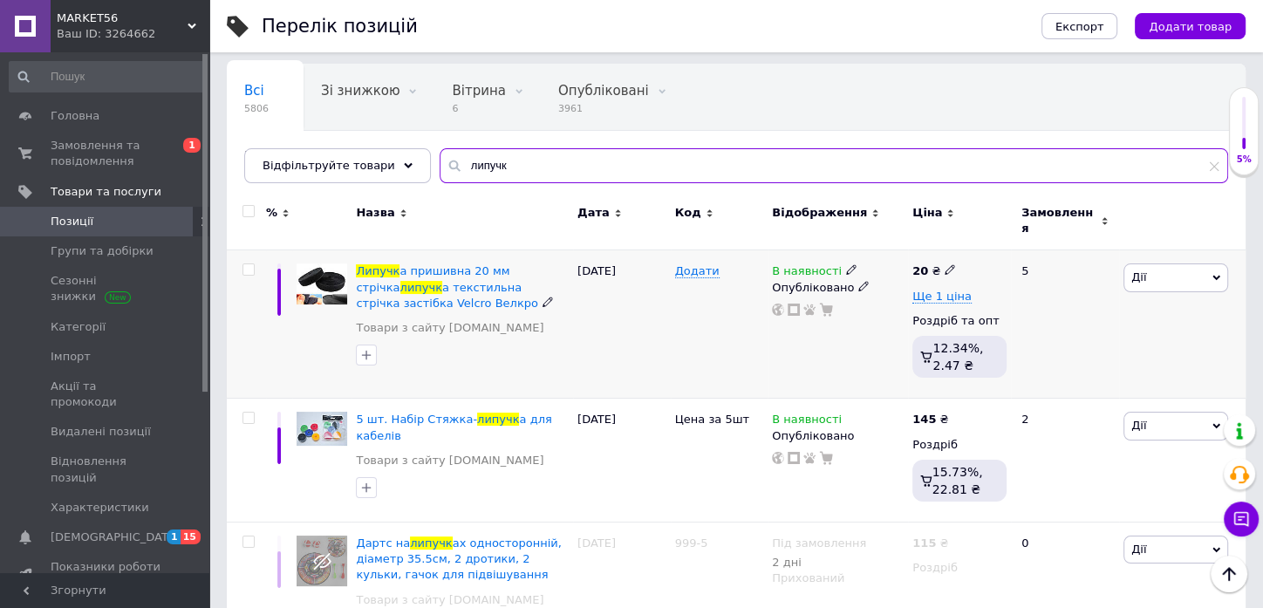
type input "липучк"
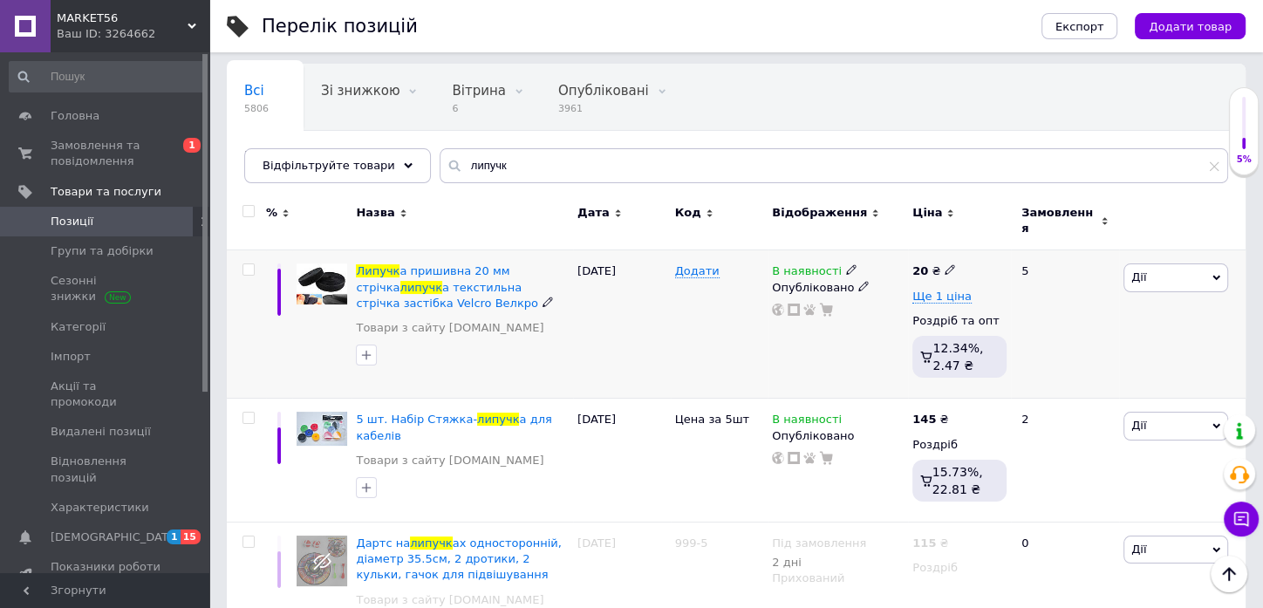
click at [859, 281] on icon at bounding box center [864, 286] width 10 height 10
click at [821, 312] on li "Прихований" at bounding box center [834, 321] width 138 height 24
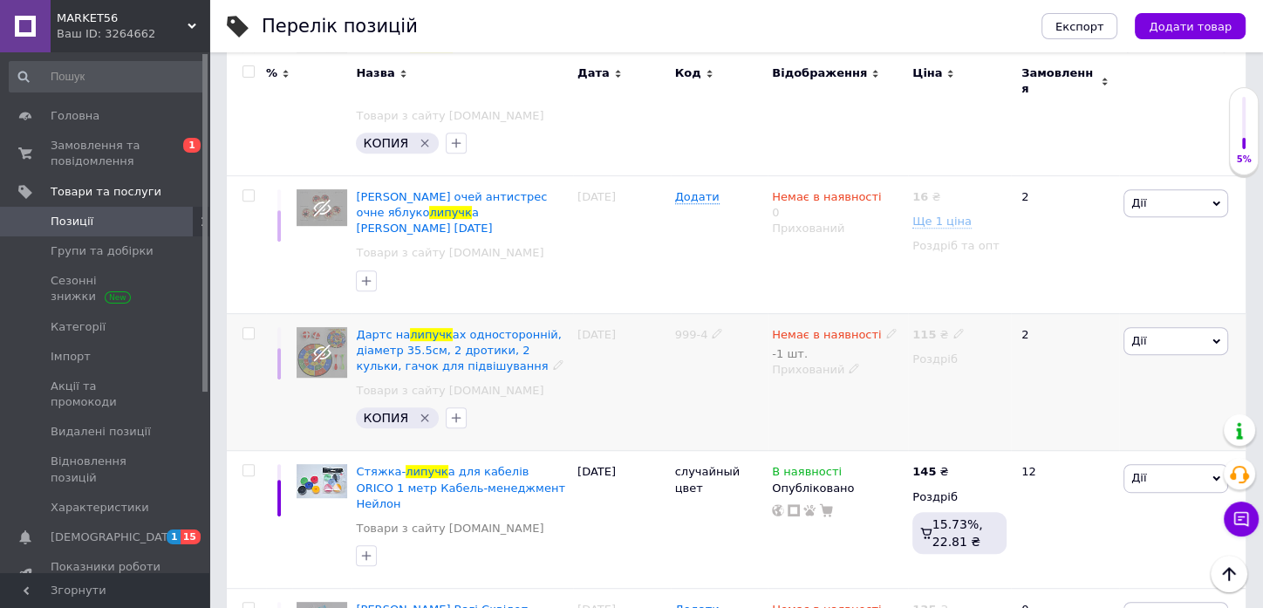
scroll to position [1167, 0]
